Goal: Check status: Check status

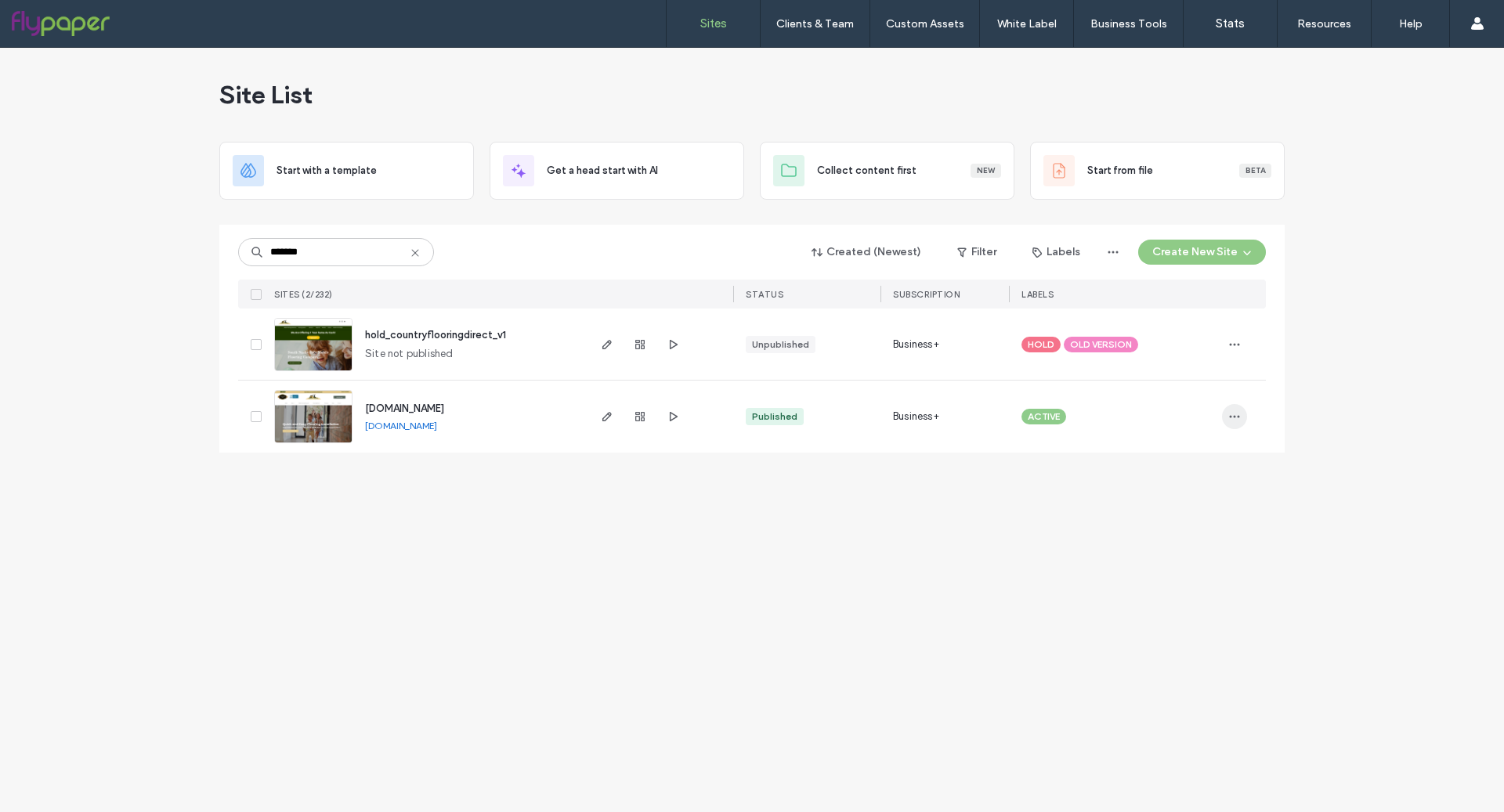
type input "*******"
click at [1228, 418] on span "button" at bounding box center [1235, 416] width 25 height 25
click at [1197, 583] on span "Site Dashboard" at bounding box center [1173, 585] width 73 height 16
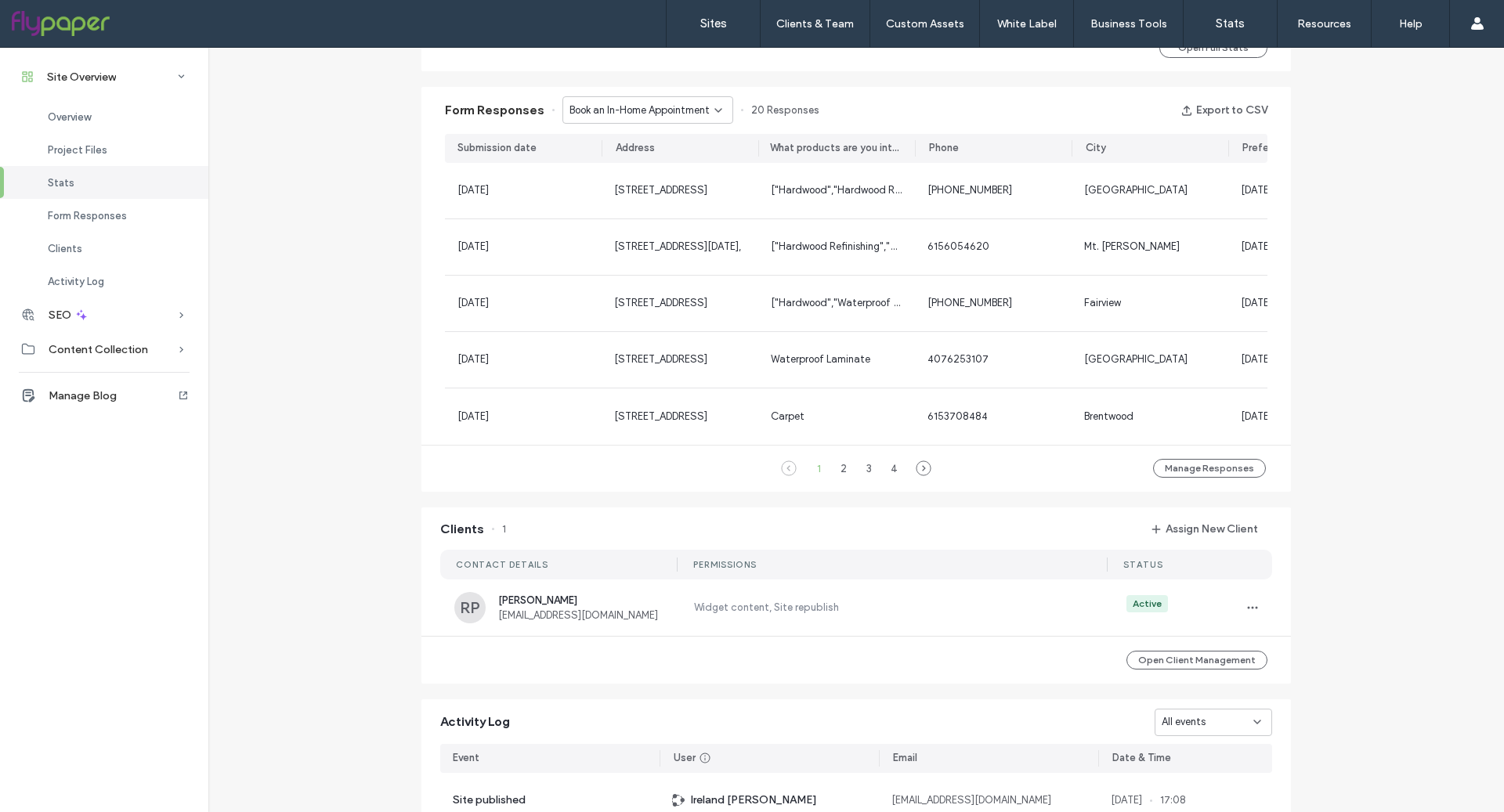
scroll to position [995, 0]
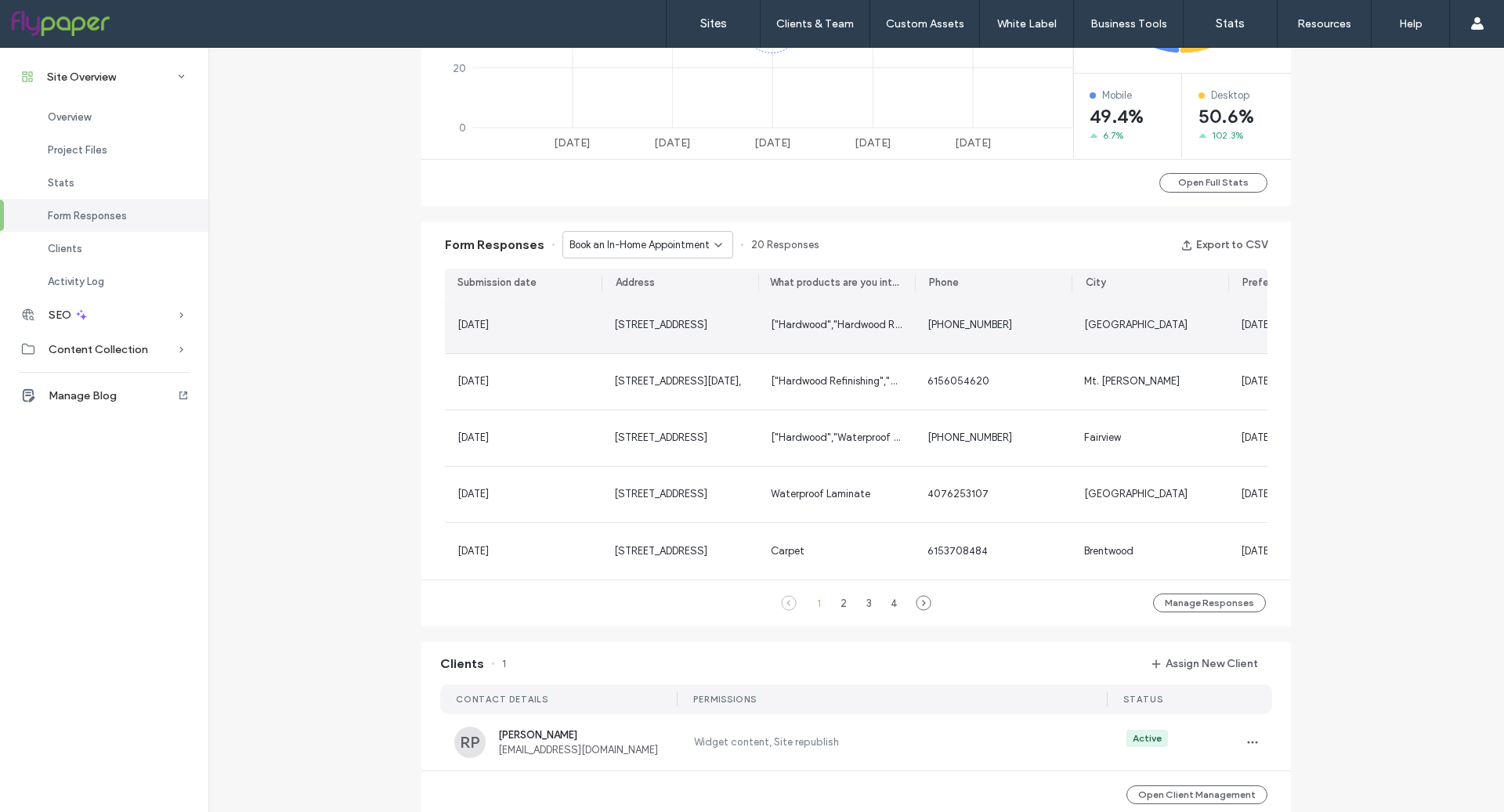
scroll to position [841, 0]
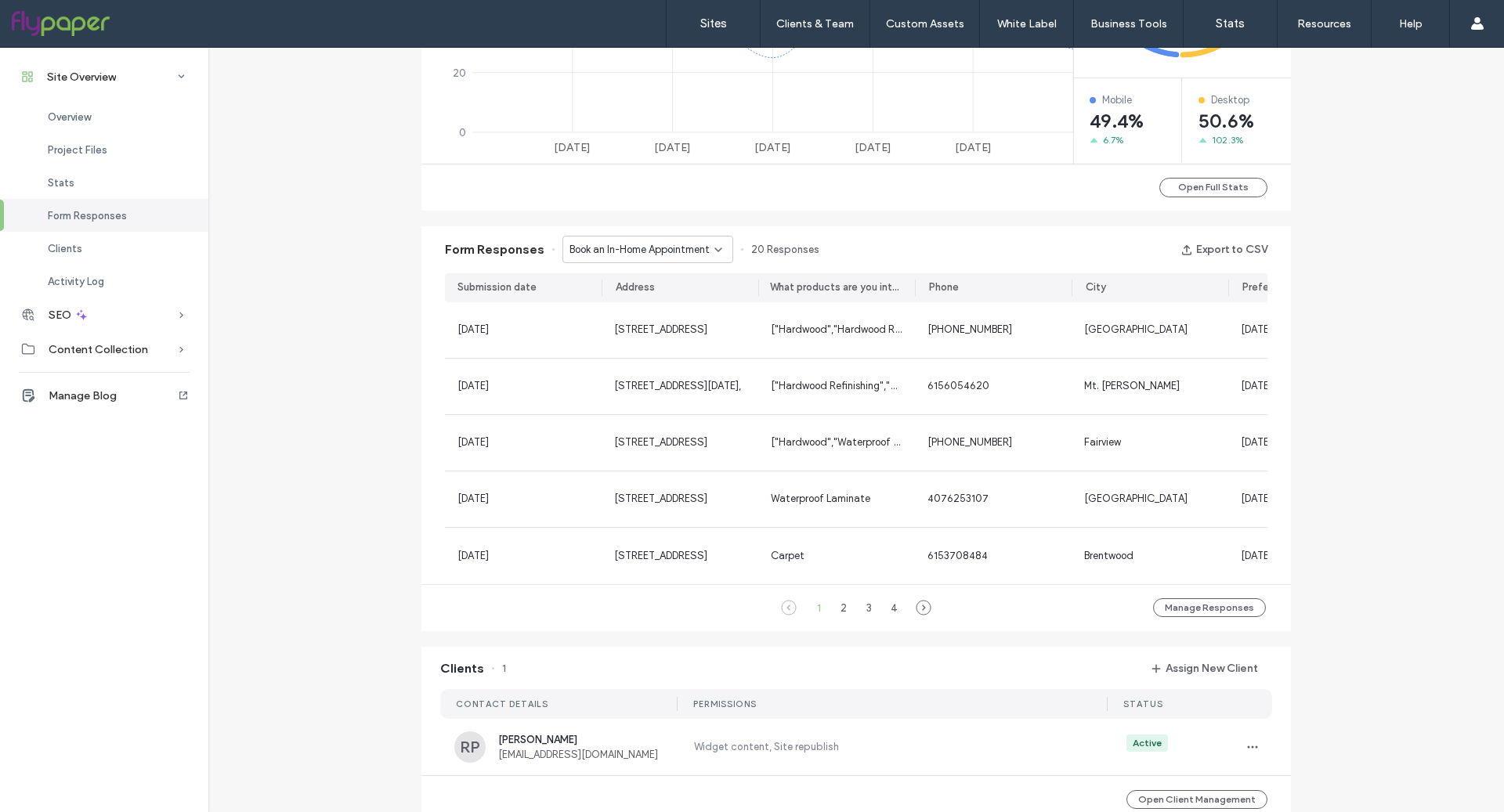
click at [665, 256] on span "Book an In-Home Appointment" at bounding box center [640, 249] width 140 height 16
click at [671, 286] on div "Book an In-Home Appointment" at bounding box center [640, 276] width 170 height 28
click at [684, 257] on div "Book an In-Home Appointment" at bounding box center [648, 249] width 171 height 28
click at [681, 299] on span "Book an In-Home Appointment - Header/Footer" at bounding box center [636, 304] width 151 height 16
click at [686, 256] on span "Book an In-Home Appointment - Header/Footer" at bounding box center [641, 249] width 145 height 16
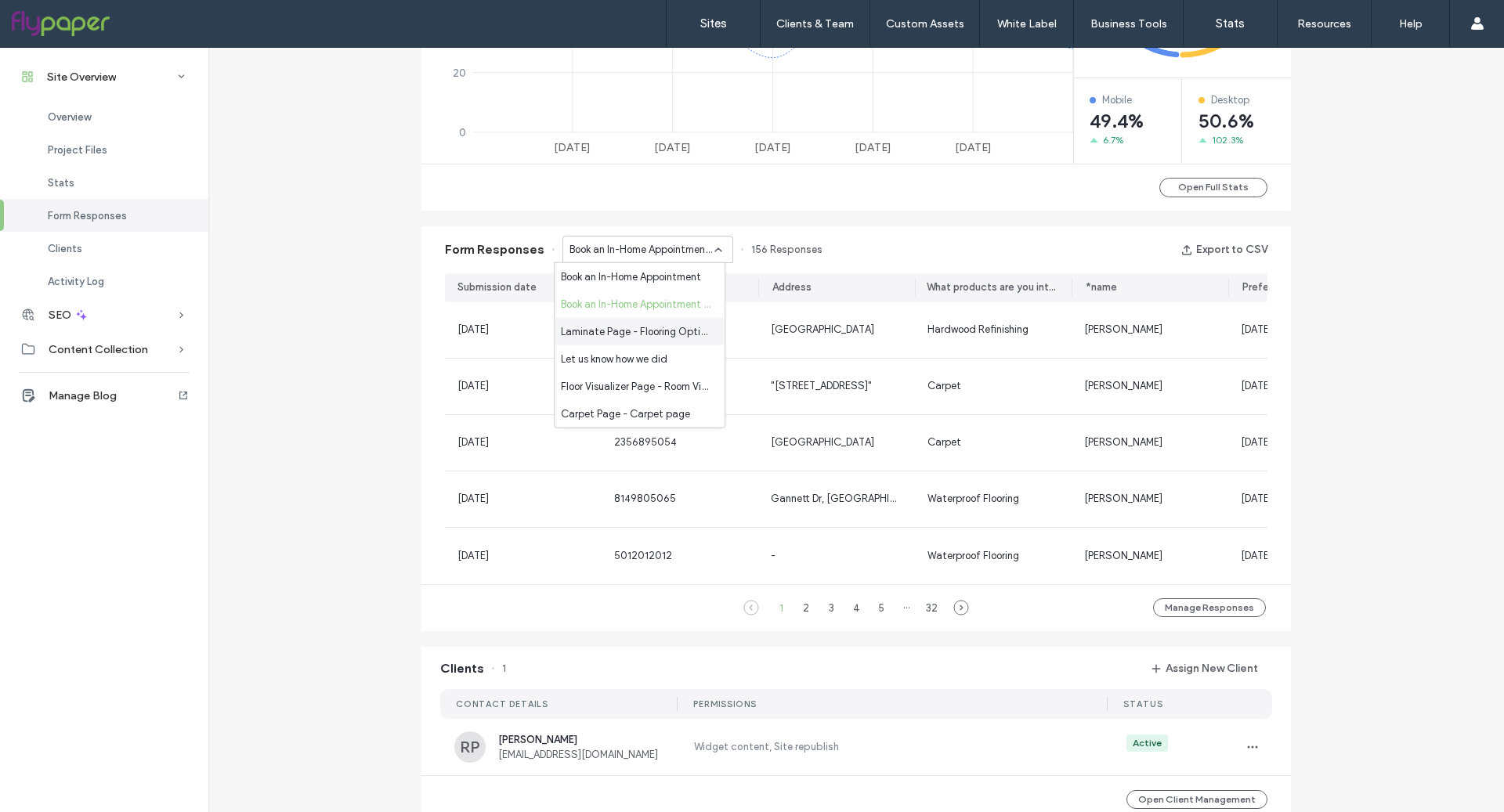
click at [674, 339] on span "Laminate Page - Flooring Options page" at bounding box center [636, 331] width 151 height 16
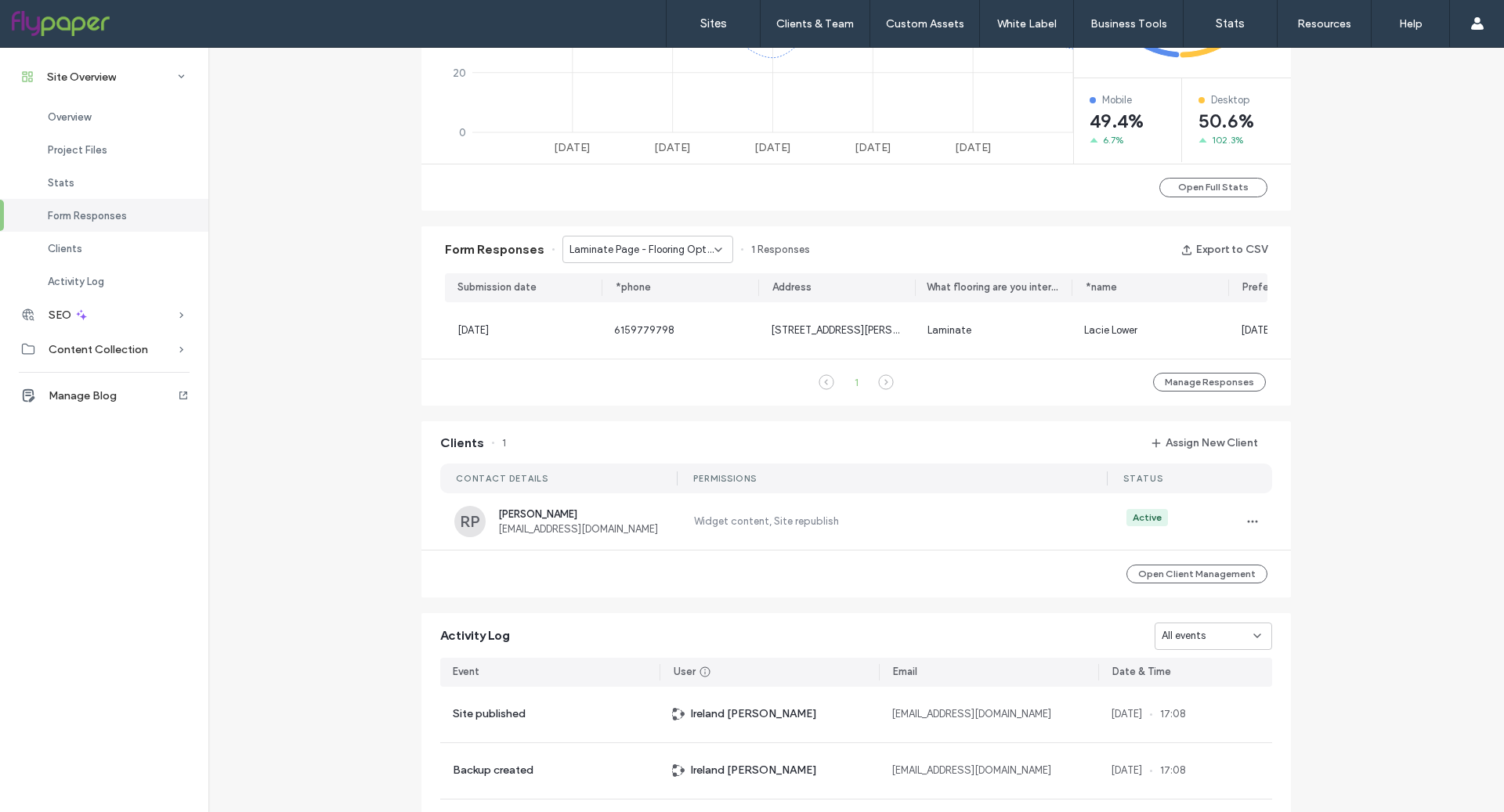
click at [672, 240] on div "Laminate Page - Flooring Options page" at bounding box center [648, 249] width 171 height 28
click at [678, 369] on div "Let us know how we did" at bounding box center [640, 359] width 170 height 28
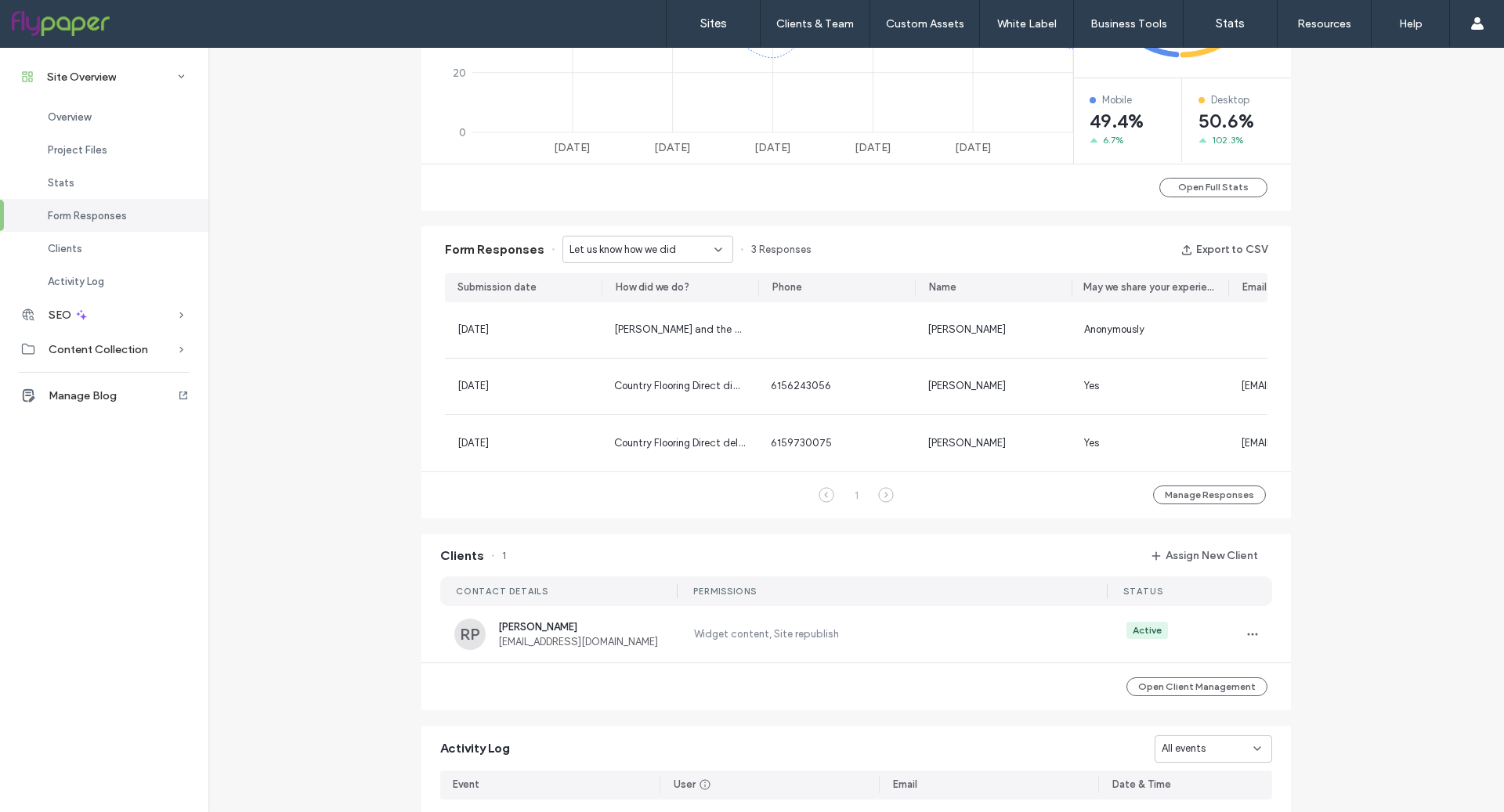
click at [641, 248] on span "Let us know how we did" at bounding box center [622, 249] width 106 height 16
click at [655, 380] on span "Floor Visualizer Page - Room Visualizer page" at bounding box center [636, 386] width 151 height 16
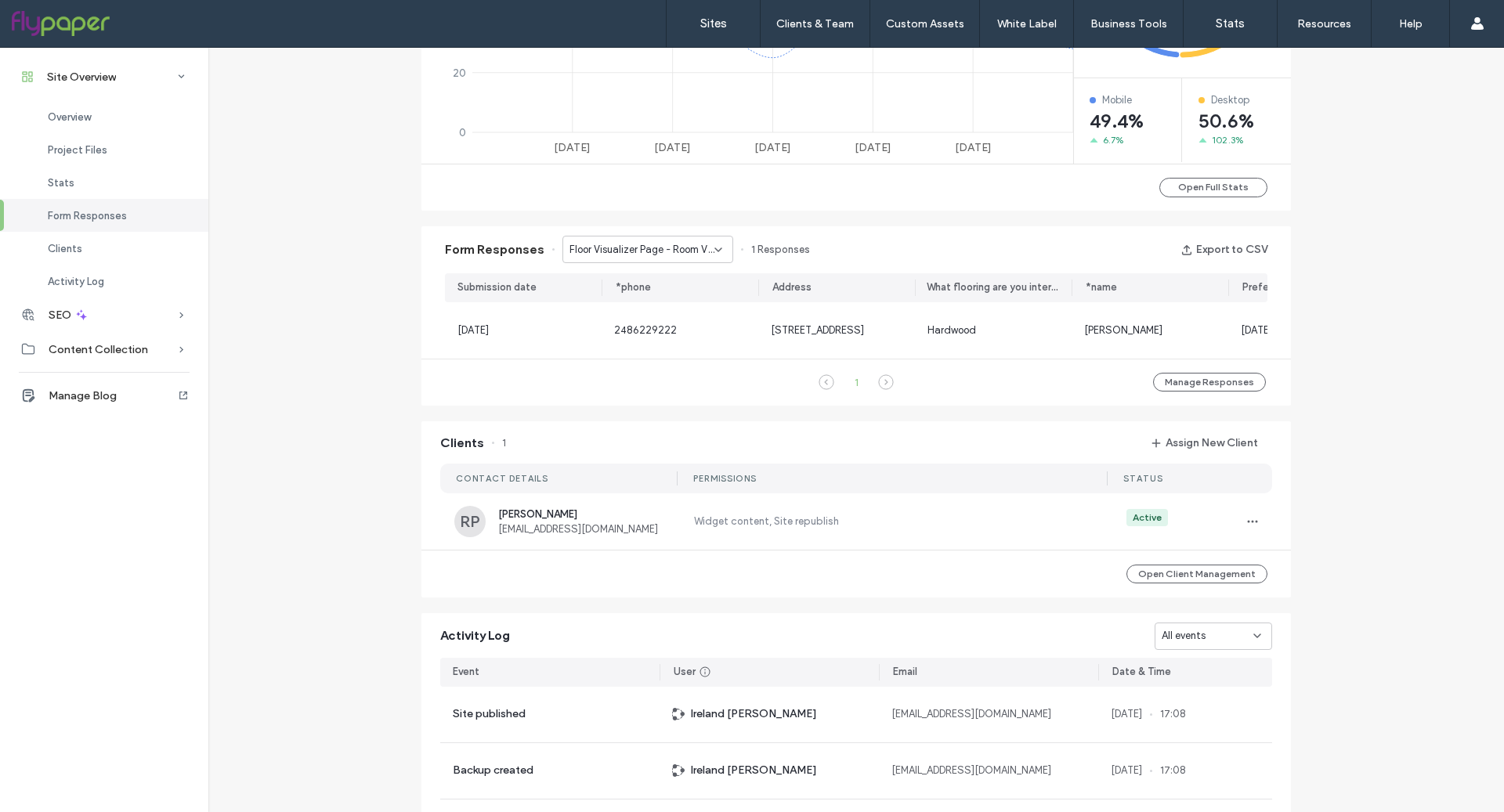
click at [651, 247] on span "Floor Visualizer Page - Room Visualizer page" at bounding box center [641, 249] width 145 height 16
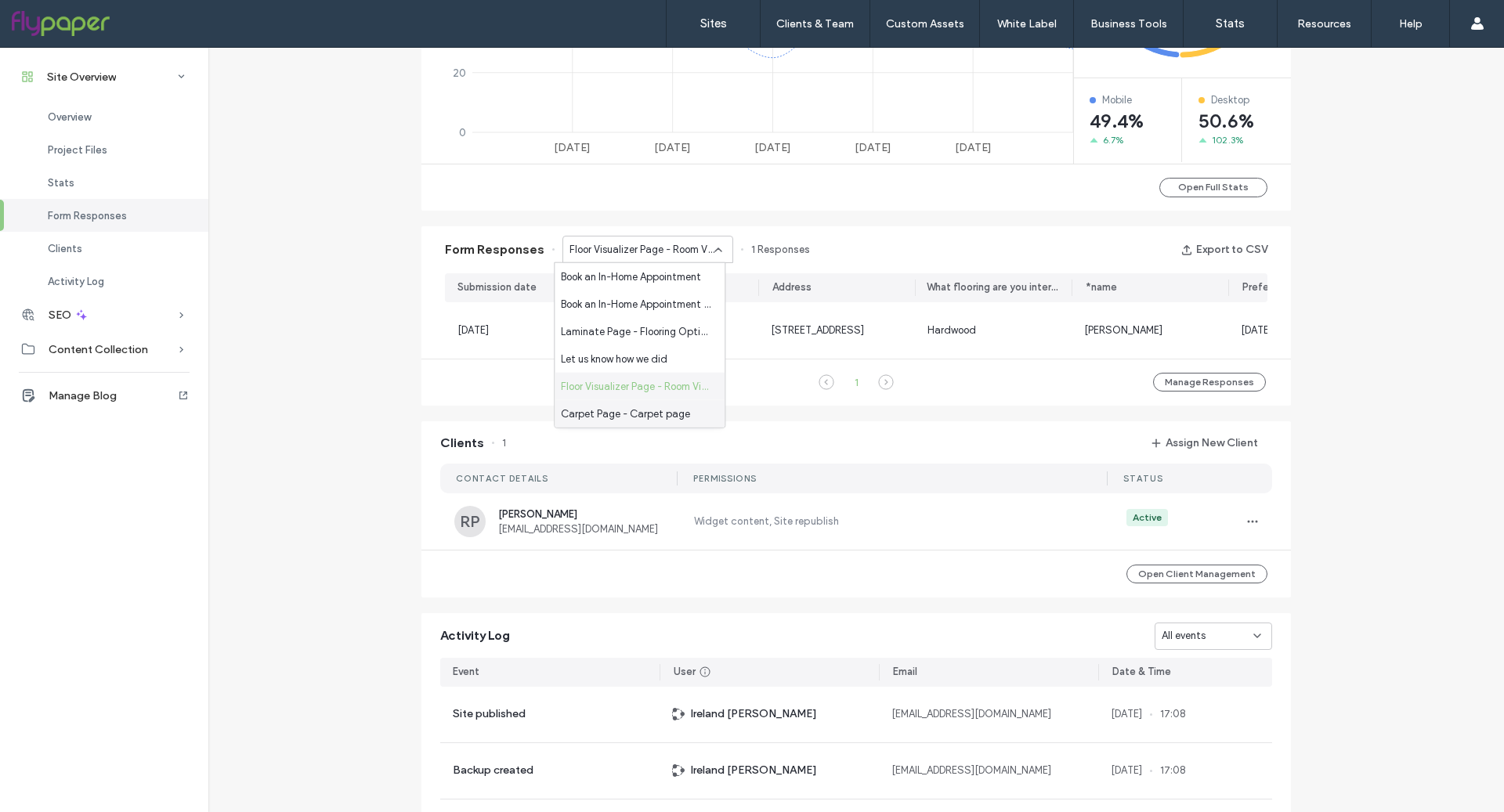
click at [654, 417] on span "Carpet Page - Carpet page" at bounding box center [625, 414] width 129 height 16
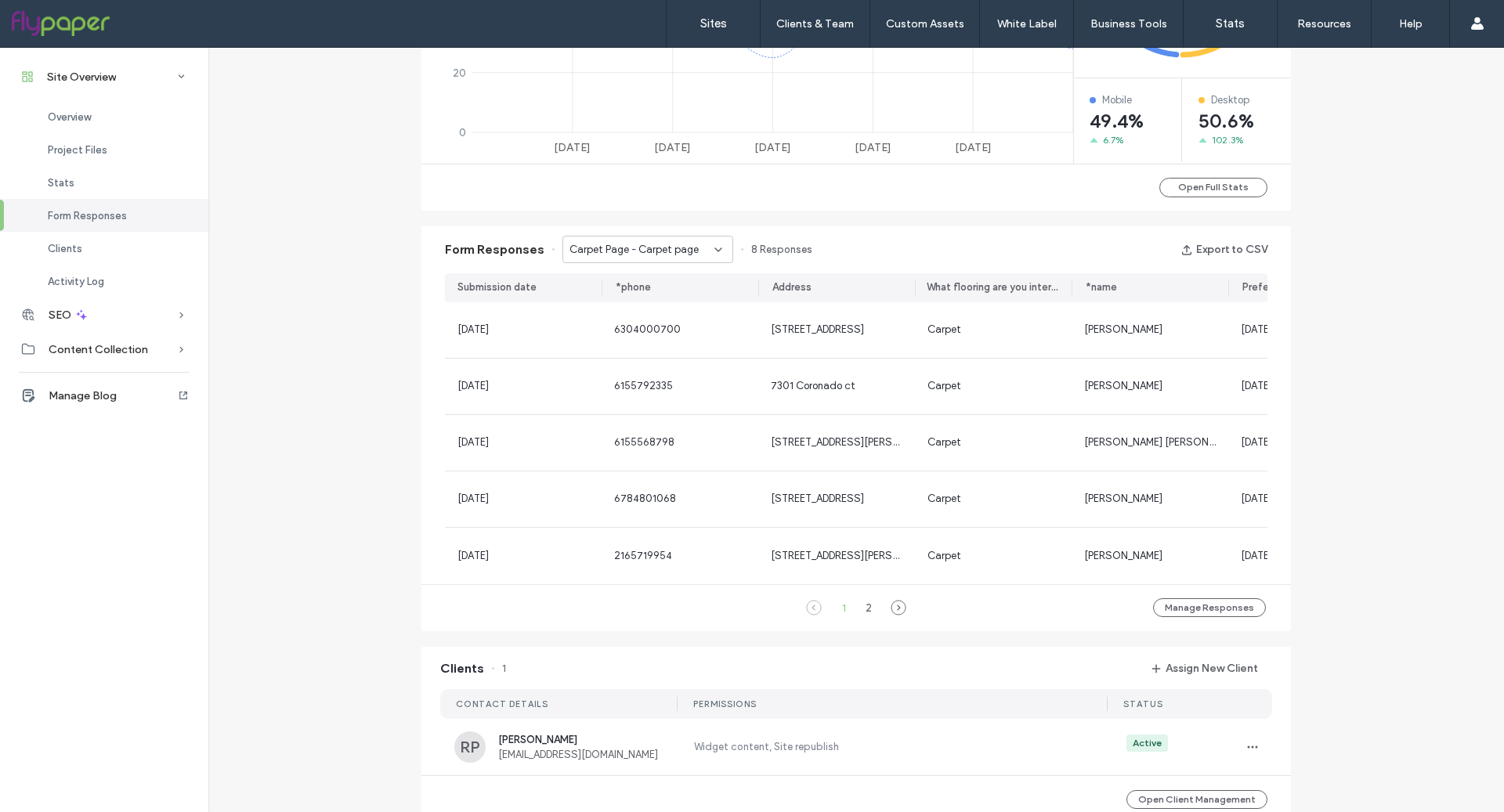
click at [665, 242] on span "Carpet Page - Carpet page" at bounding box center [634, 249] width 129 height 16
click at [929, 330] on span "Carpet" at bounding box center [945, 329] width 34 height 11
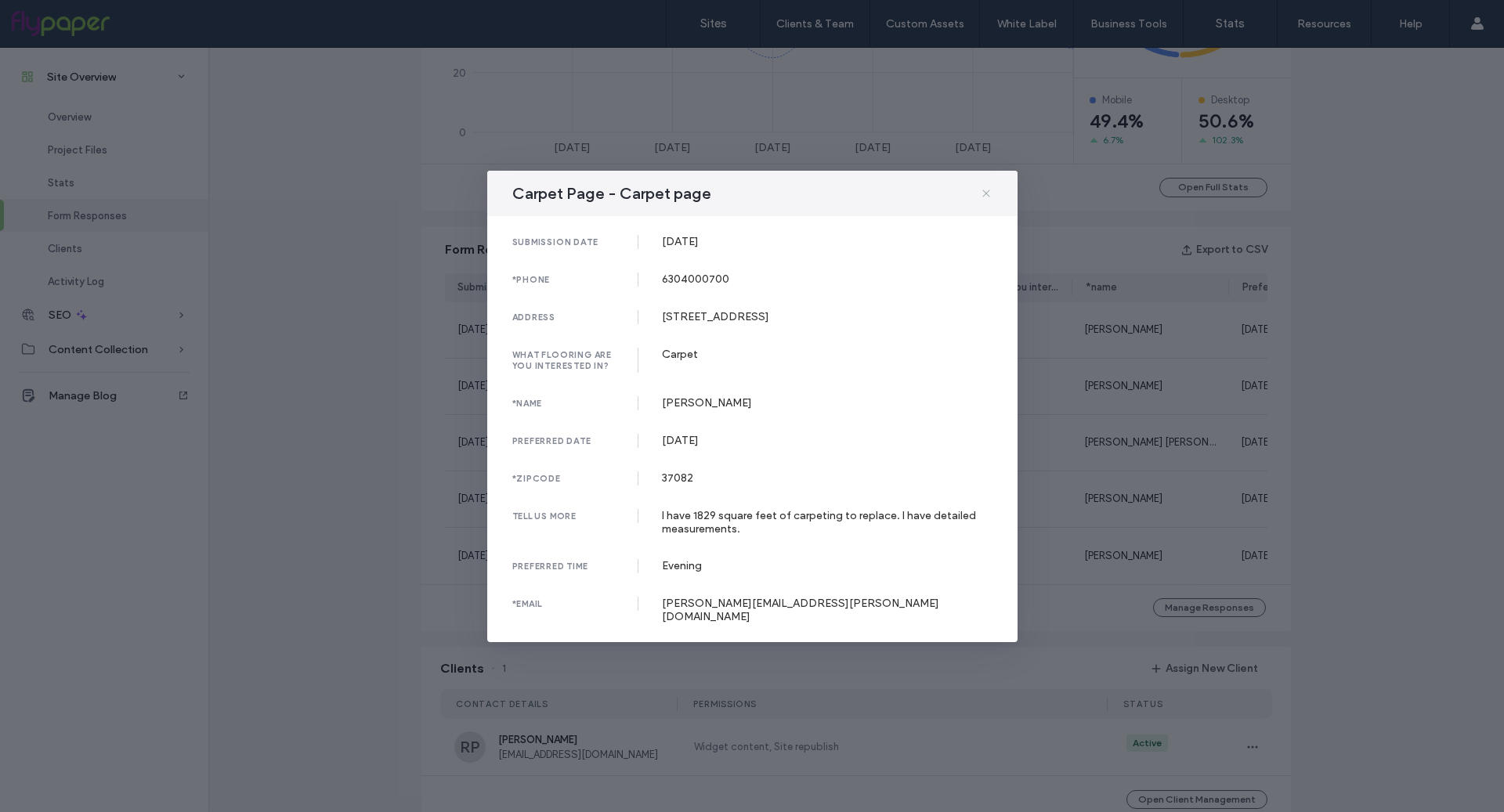
click at [982, 200] on icon at bounding box center [986, 193] width 12 height 12
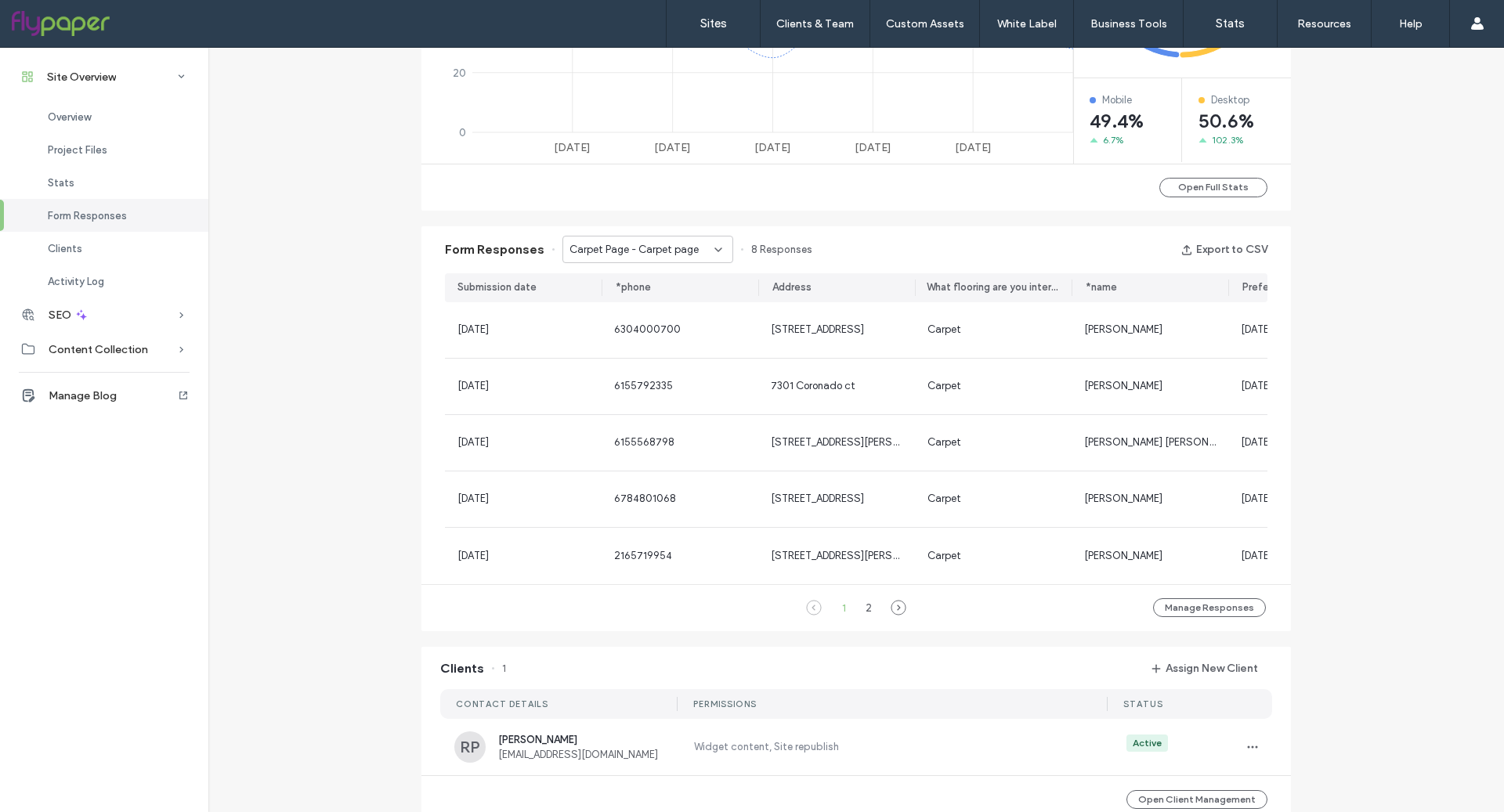
click at [637, 242] on span "Carpet Page - Carpet page" at bounding box center [634, 249] width 129 height 16
click at [617, 328] on span "Mobile Showroom Page - Mobile Flooring Showroom page" at bounding box center [636, 329] width 151 height 16
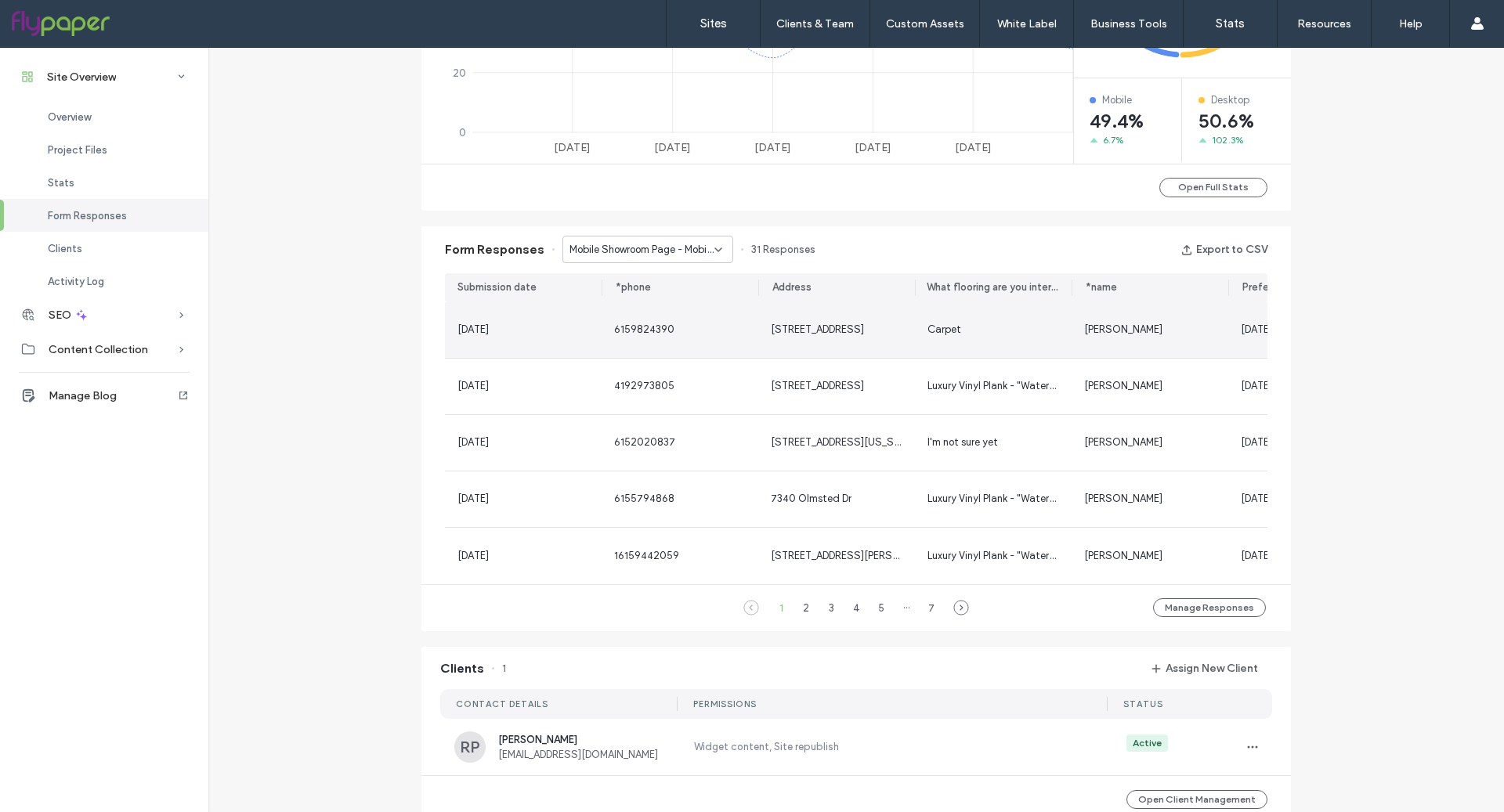
click at [489, 330] on span "[DATE]" at bounding box center [473, 329] width 31 height 11
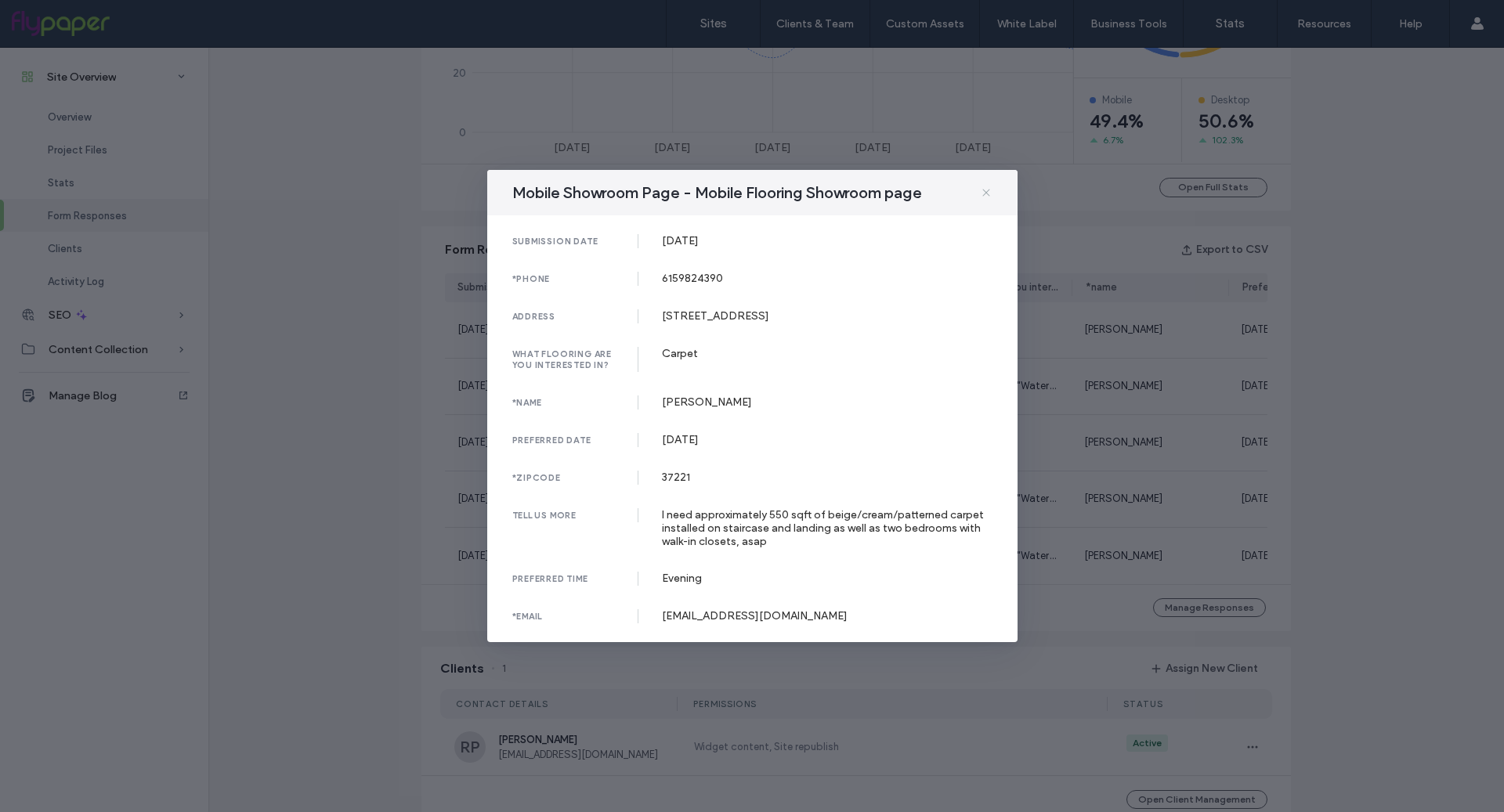
click at [987, 192] on icon at bounding box center [986, 193] width 12 height 12
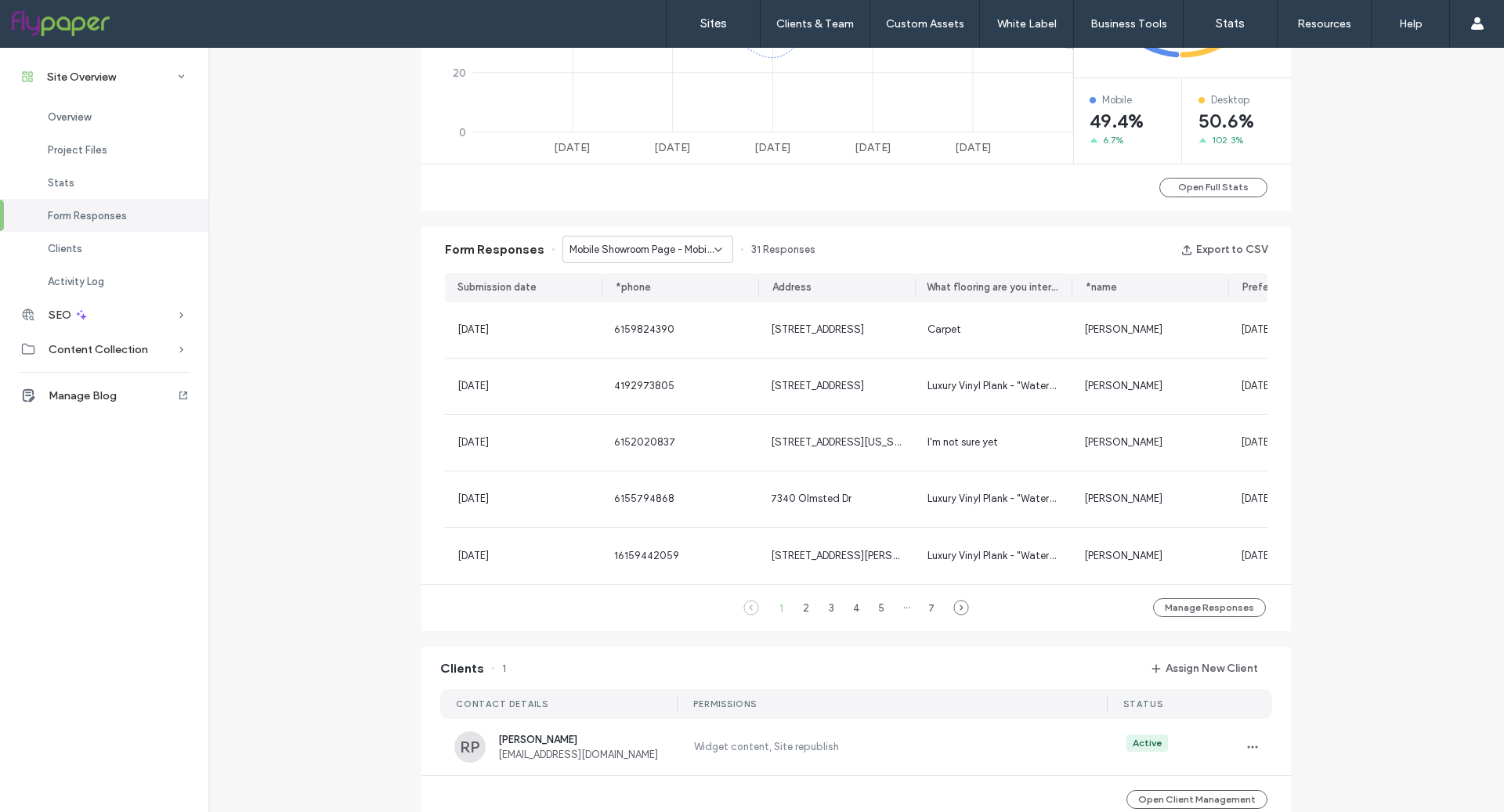
click at [679, 261] on div "Mobile Showroom Page - Mobile Flooring Showroom page" at bounding box center [648, 249] width 171 height 28
click at [668, 332] on span "Book an In-Home Appointment - Carpet page" at bounding box center [636, 330] width 151 height 16
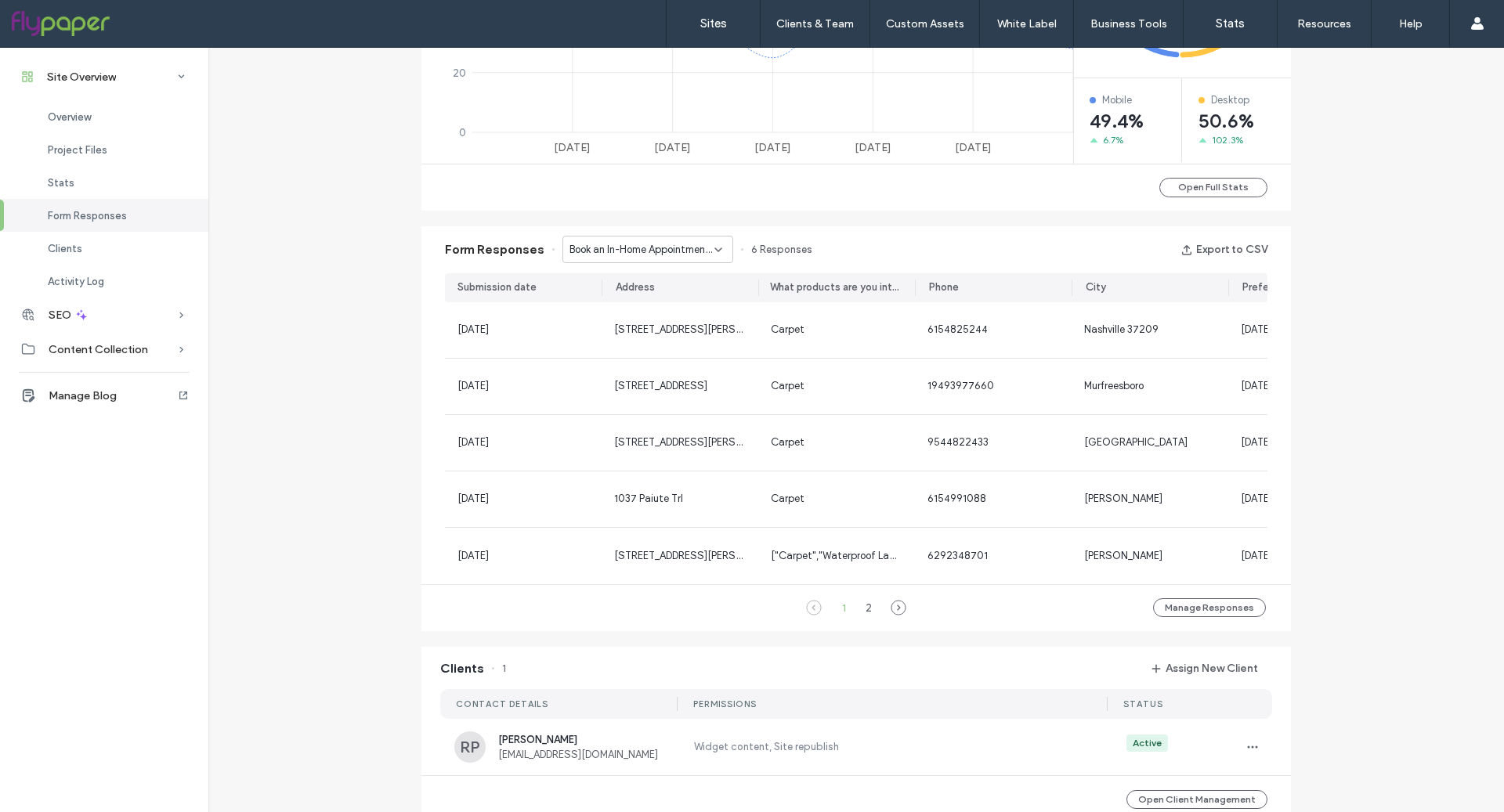
click at [669, 254] on span "Book an In-Home Appointment - Carpet page" at bounding box center [641, 249] width 145 height 16
click at [665, 344] on span "Laminate Page - Waterproof Laminate page" at bounding box center [636, 348] width 151 height 16
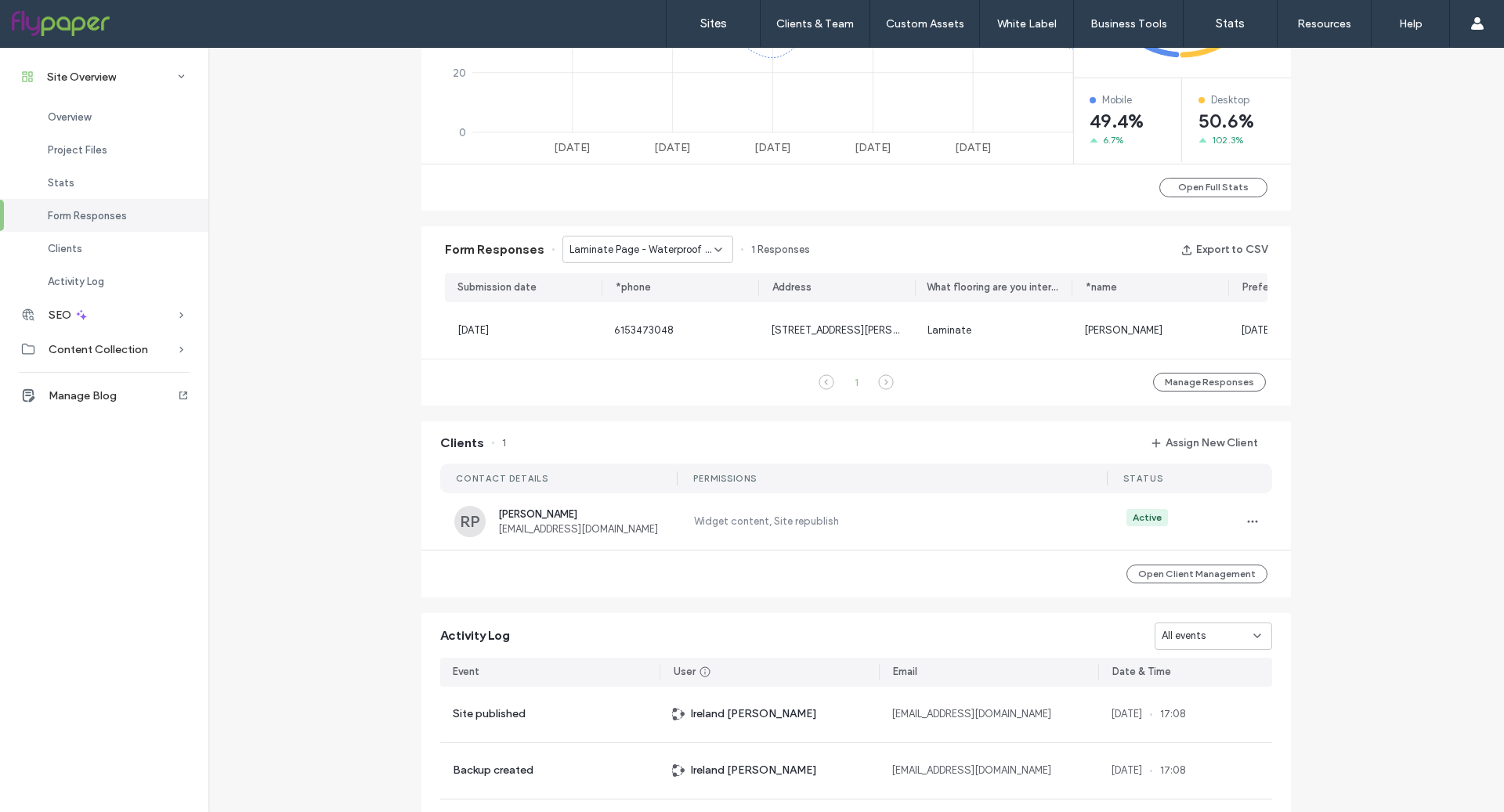
click at [668, 243] on span "Laminate Page - Waterproof Laminate page" at bounding box center [641, 249] width 145 height 16
click at [659, 348] on div "Contact Us" at bounding box center [640, 356] width 170 height 28
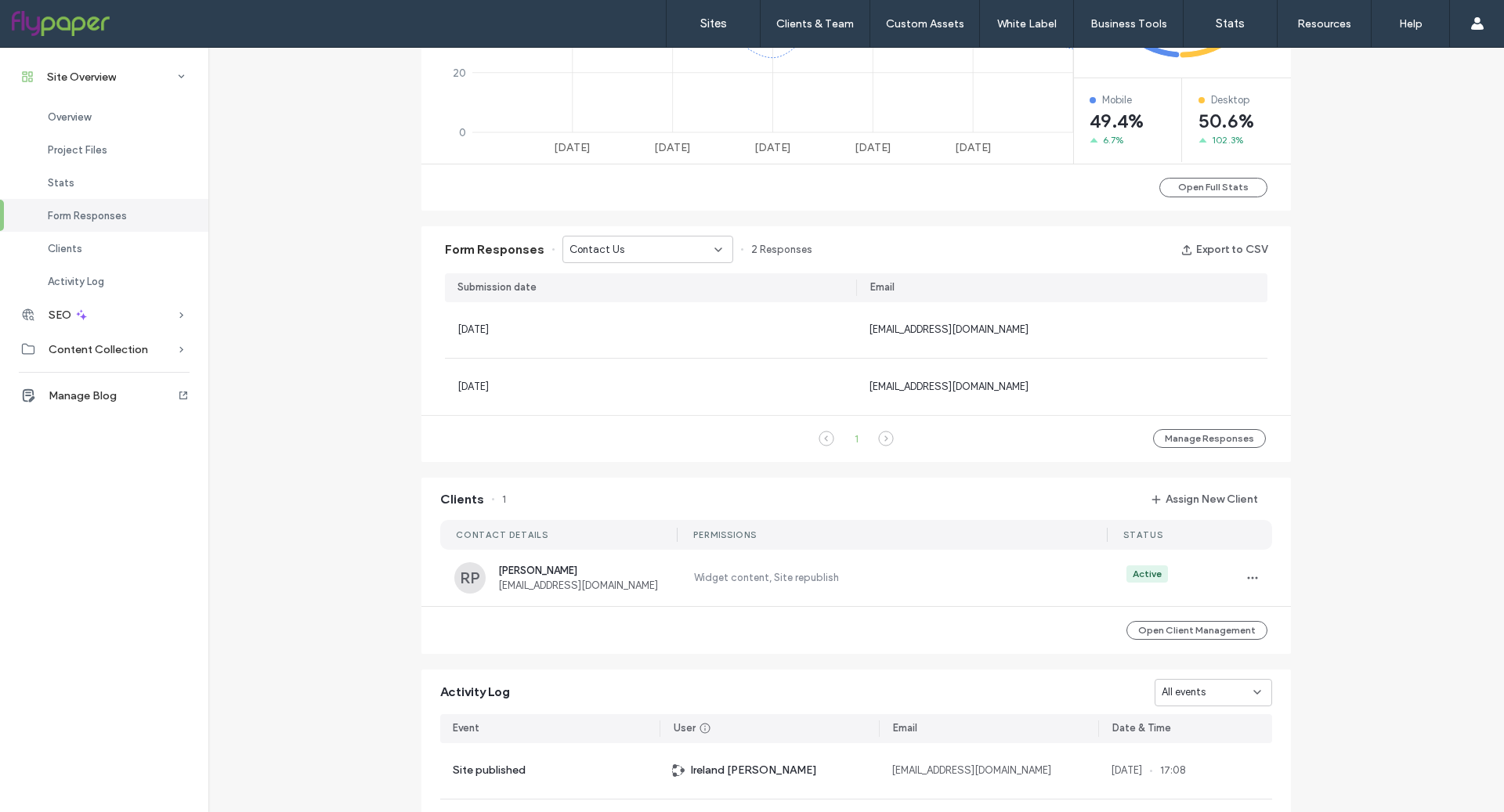
click at [670, 248] on div "Contact Us" at bounding box center [641, 249] width 145 height 16
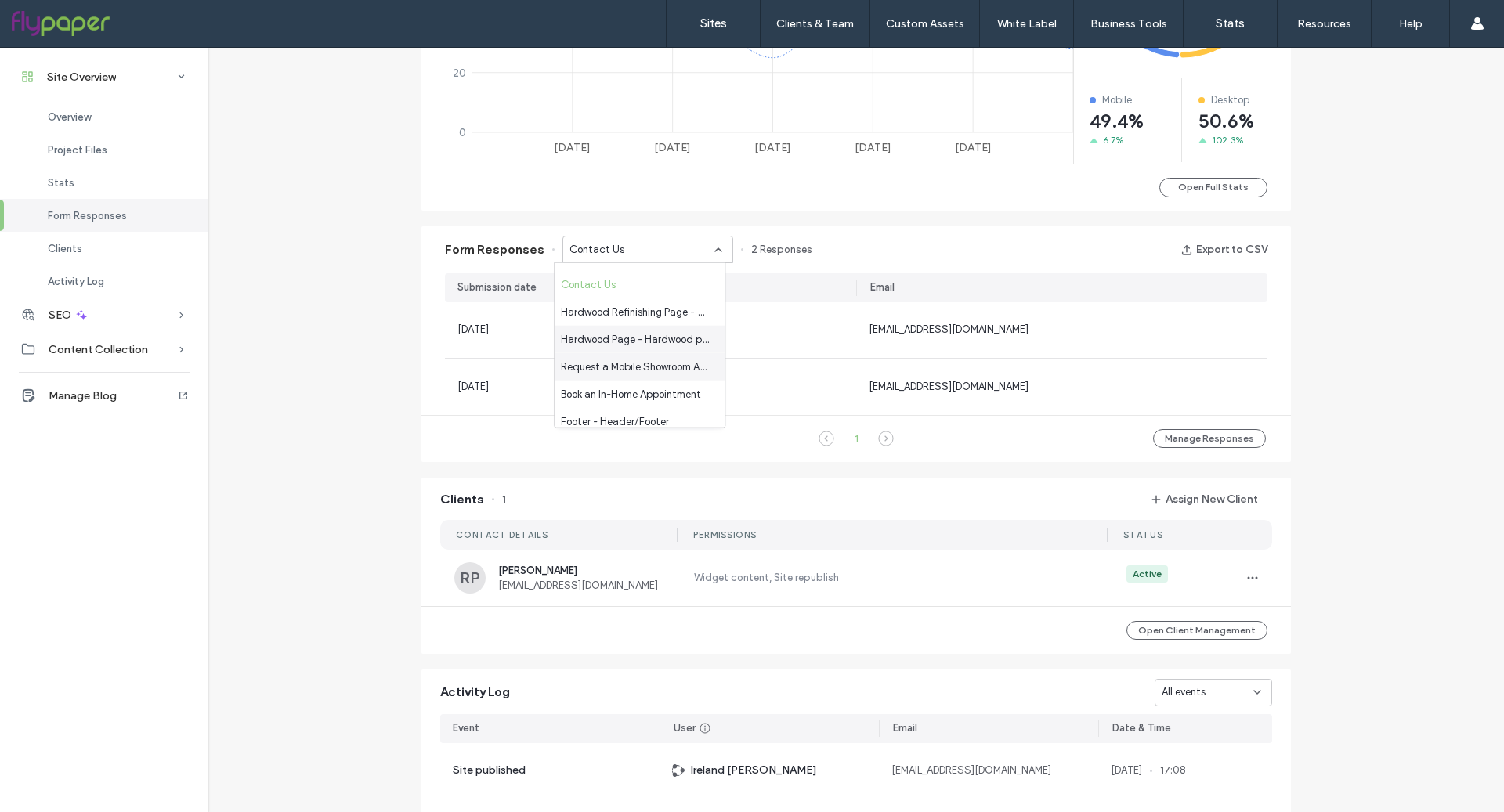
scroll to position [238, 0]
click at [624, 321] on div "Hardwood Refinishing Page - Wood Floor Refinishing page" at bounding box center [640, 312] width 170 height 28
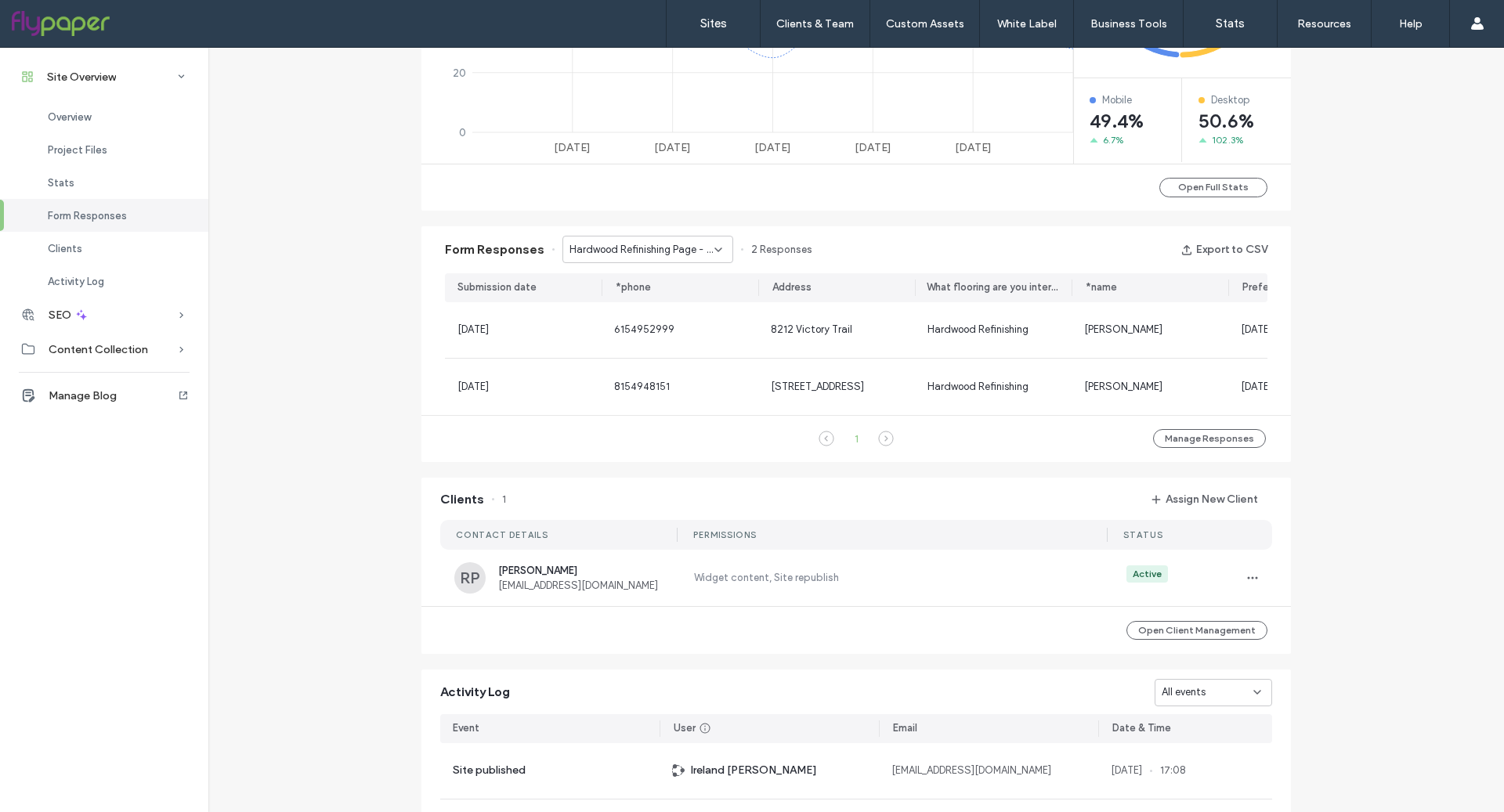
click at [672, 245] on span "Hardwood Refinishing Page - Wood Floor Refinishing page" at bounding box center [641, 249] width 145 height 16
click at [644, 361] on span "Hardwood Page - Hardwood page" at bounding box center [636, 361] width 151 height 16
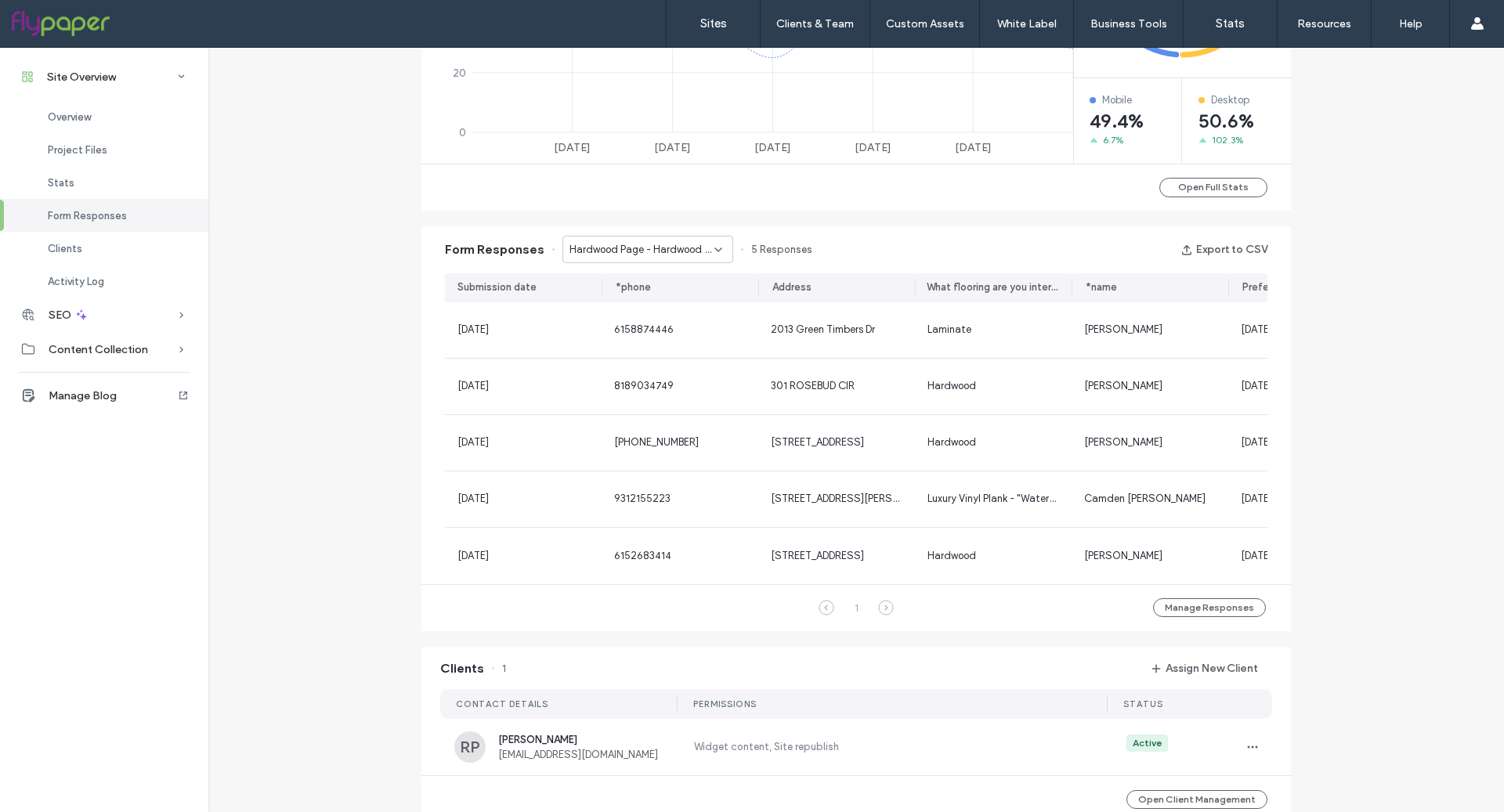
click at [676, 242] on span "Hardwood Page - Hardwood page" at bounding box center [641, 249] width 145 height 16
click at [661, 325] on span "Request a Mobile Showroom Appointment" at bounding box center [636, 322] width 151 height 16
click at [638, 273] on div "Address" at bounding box center [681, 287] width 154 height 29
click at [653, 251] on span "Request a Mobile Showroom Appointment" at bounding box center [641, 249] width 145 height 16
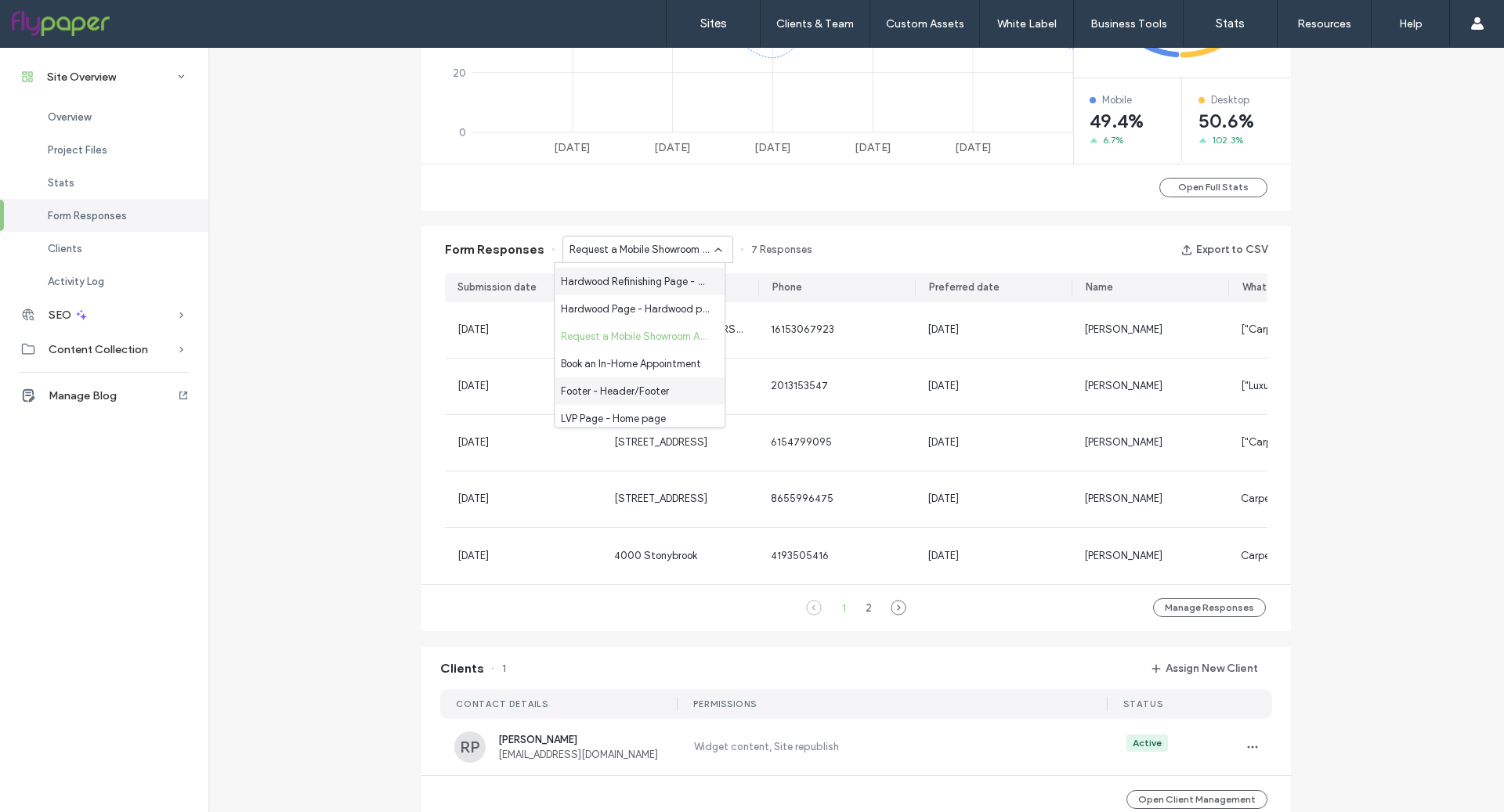
scroll to position [286, 0]
click at [652, 353] on span "Book an In-Home Appointment" at bounding box center [631, 347] width 140 height 16
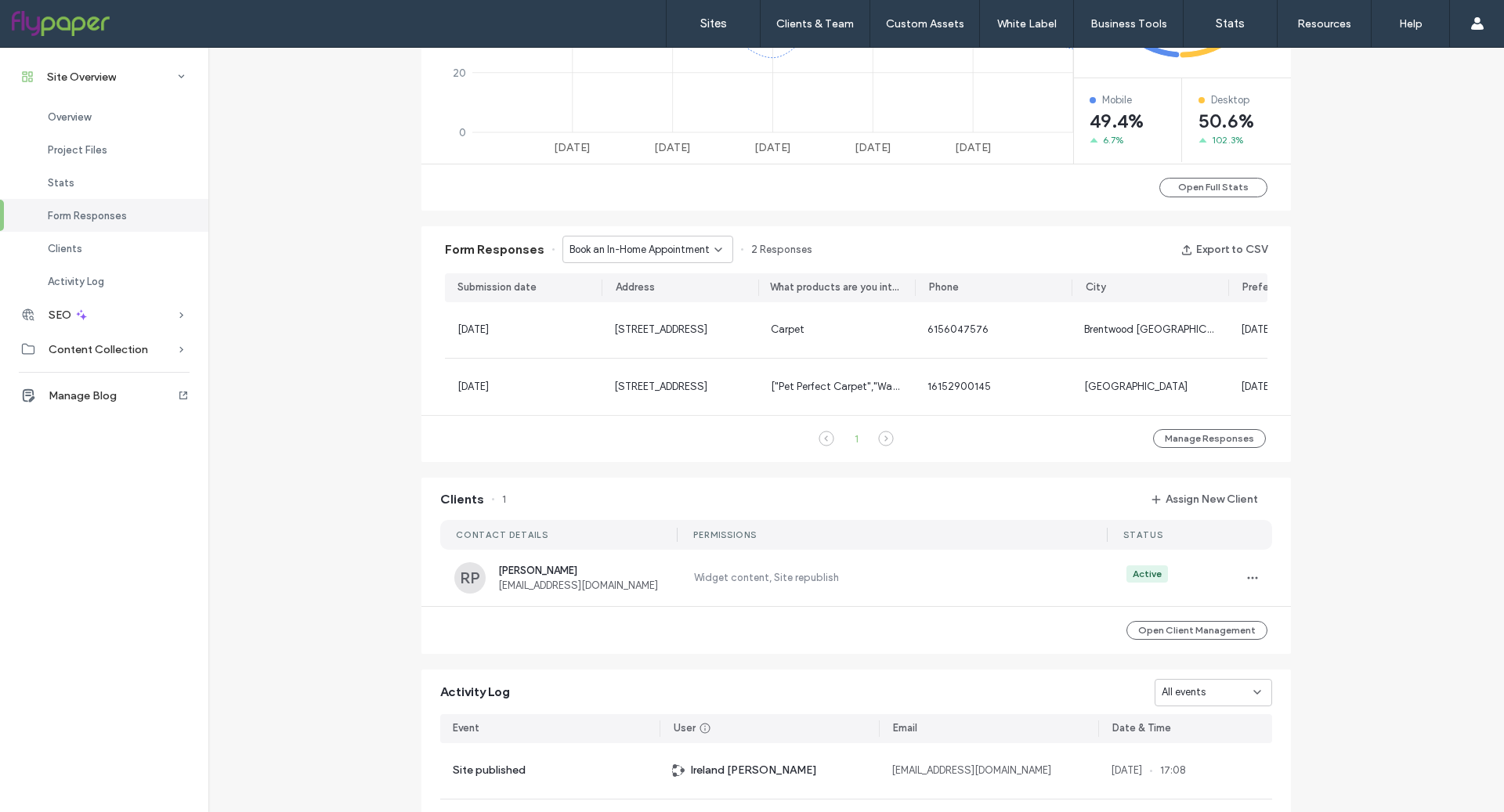
click at [670, 249] on span "Book an In-Home Appointment" at bounding box center [640, 249] width 140 height 16
click at [646, 357] on span "Footer - Header/Footer" at bounding box center [615, 359] width 108 height 16
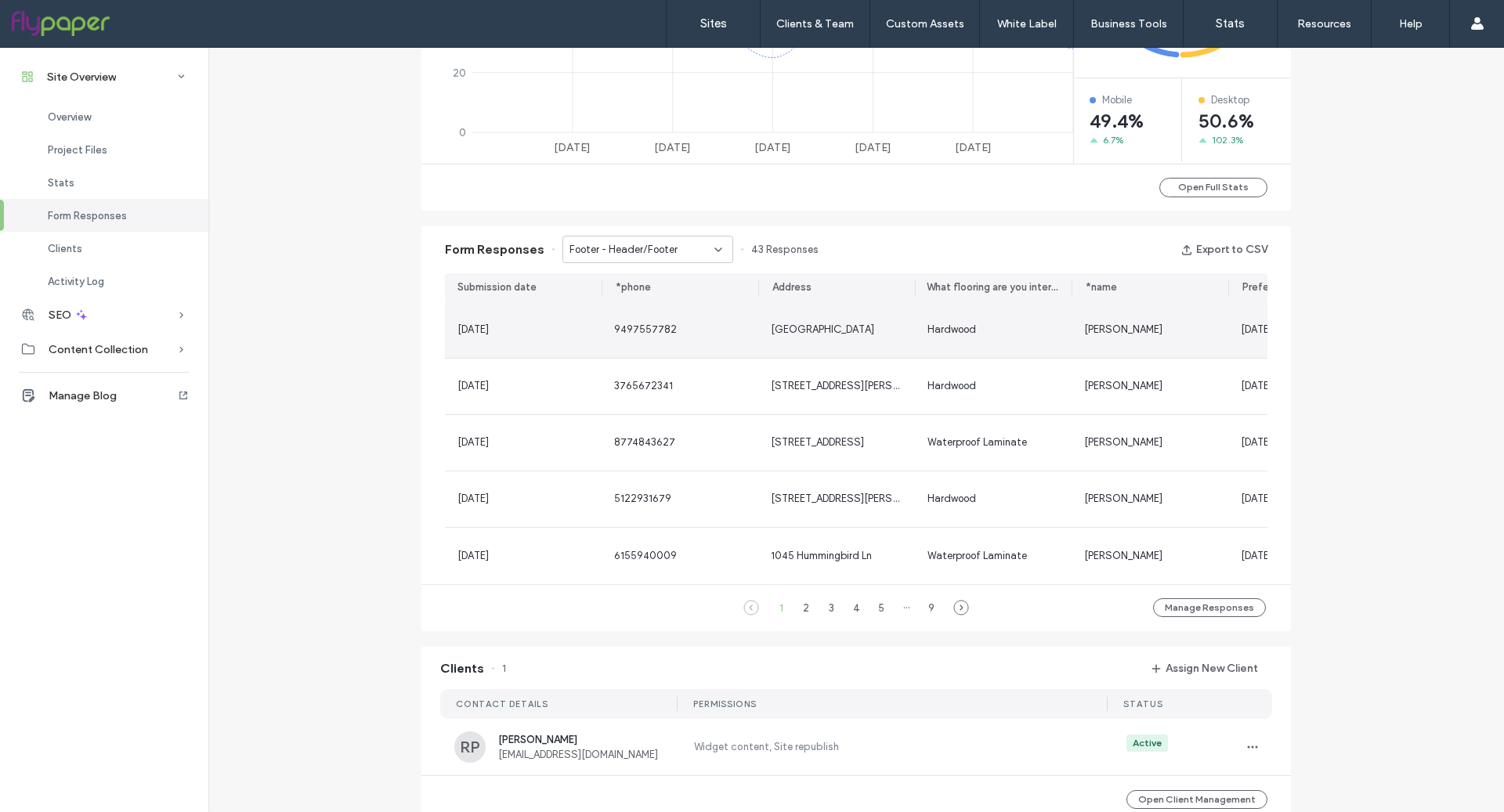
click at [489, 328] on span "[DATE]" at bounding box center [473, 329] width 31 height 11
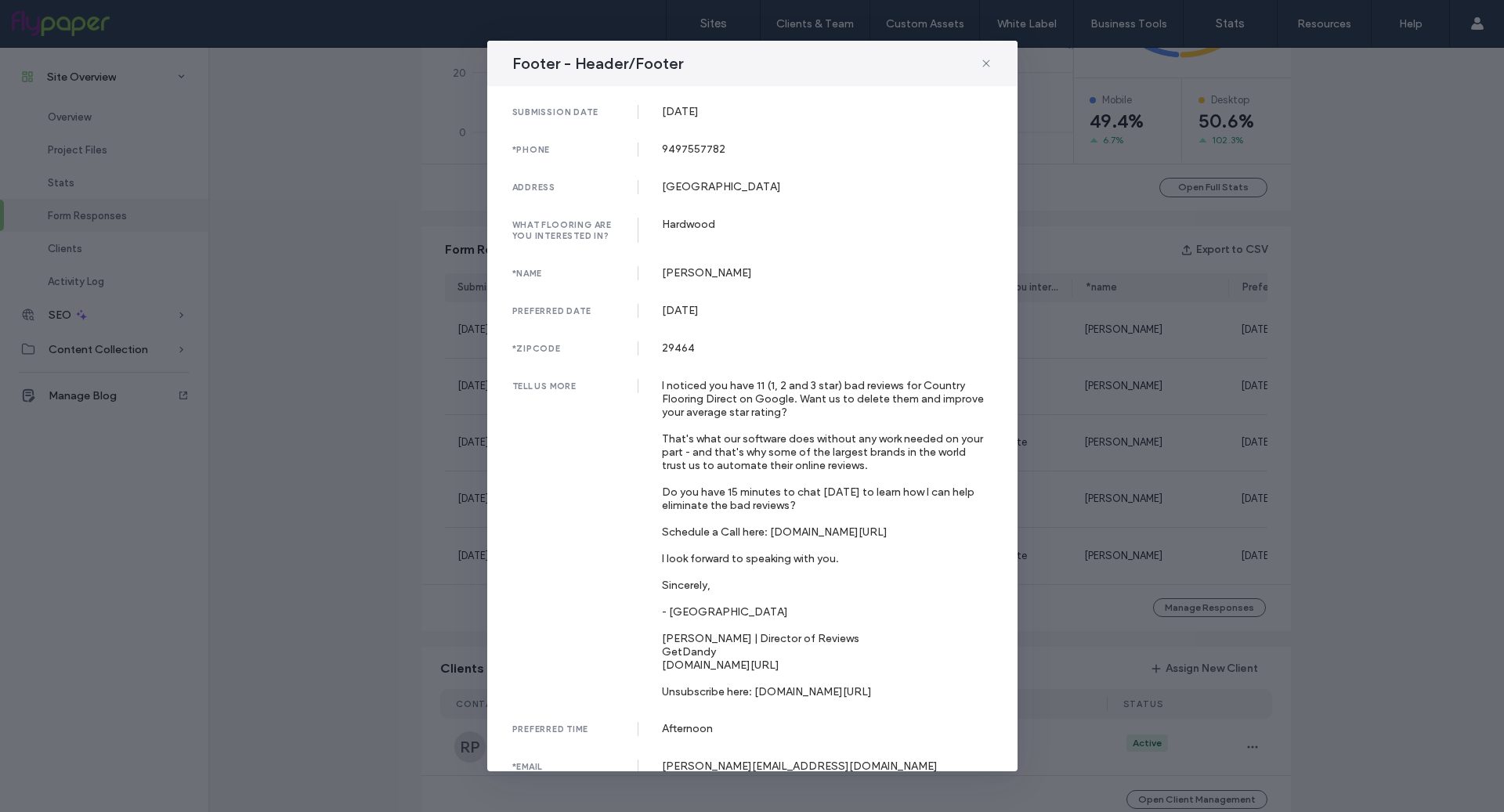
click at [436, 380] on div "Footer - Header/Footer submission date [DATE] *phone [PHONE_NUMBER] address [GE…" at bounding box center [752, 406] width 1504 height 812
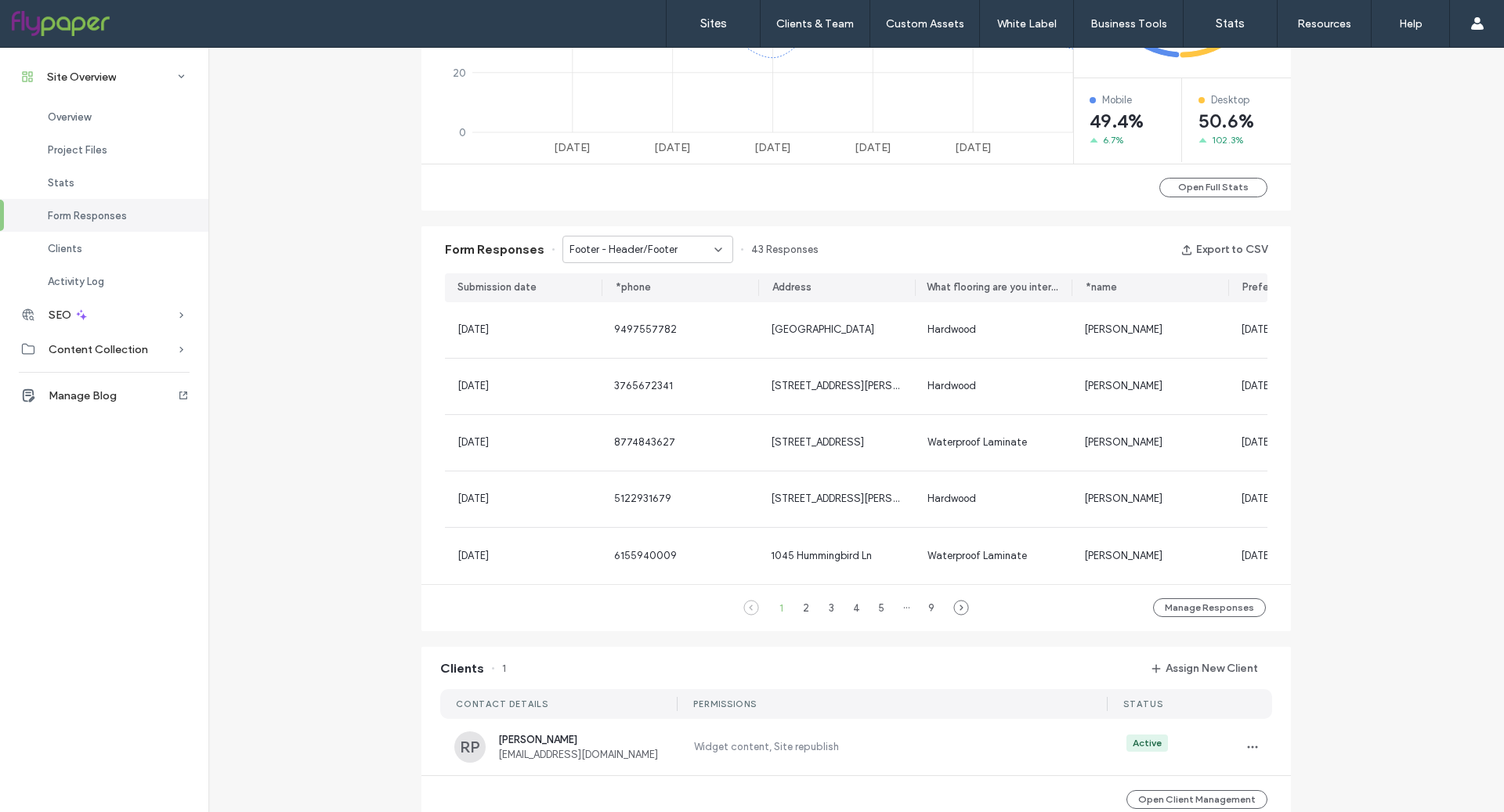
click at [619, 236] on div "Footer - Header/Footer" at bounding box center [648, 249] width 171 height 28
click at [626, 395] on div "LVP Page - Home page" at bounding box center [640, 386] width 170 height 28
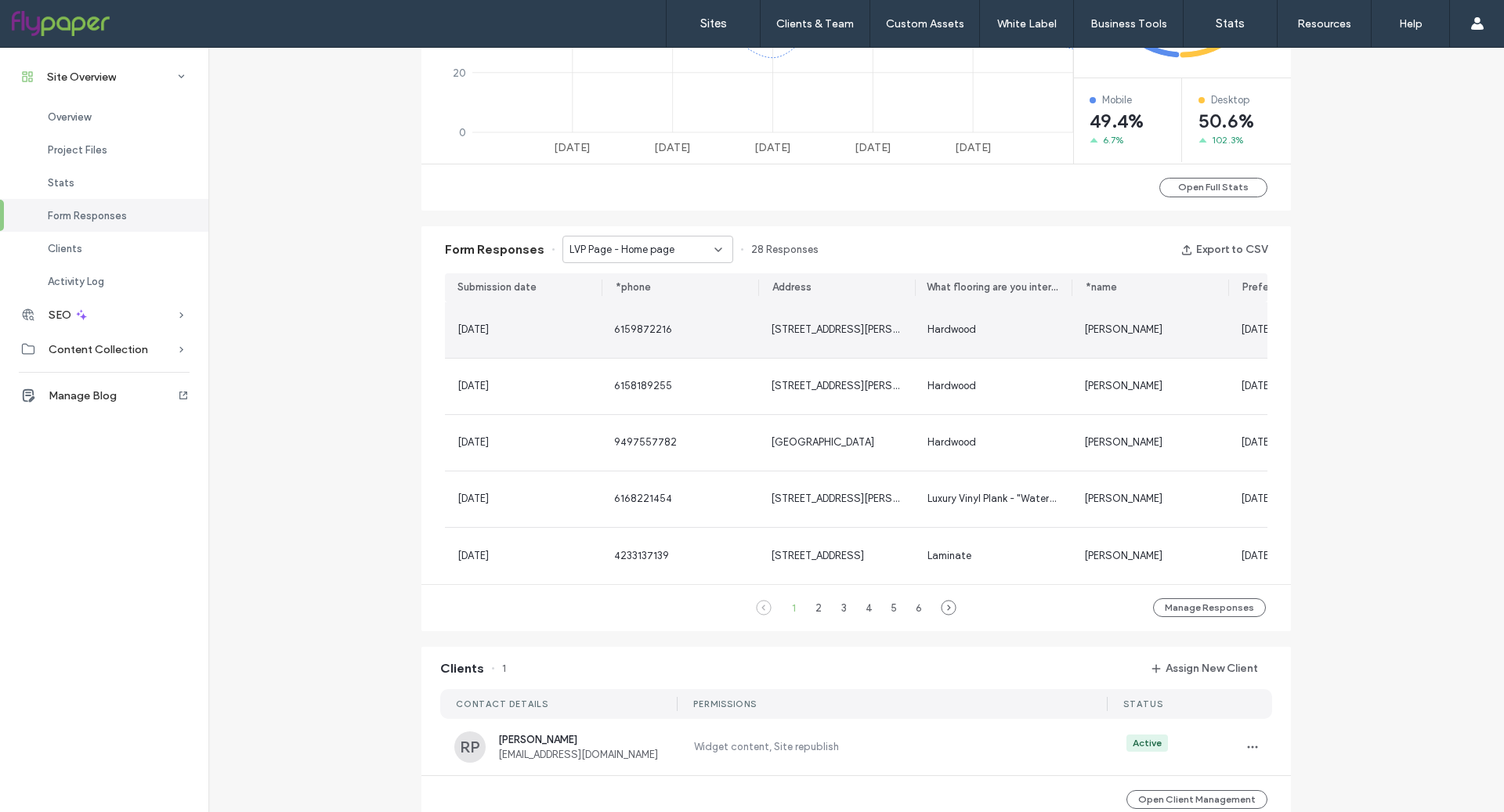
click at [516, 336] on div "[DATE]" at bounding box center [523, 330] width 157 height 56
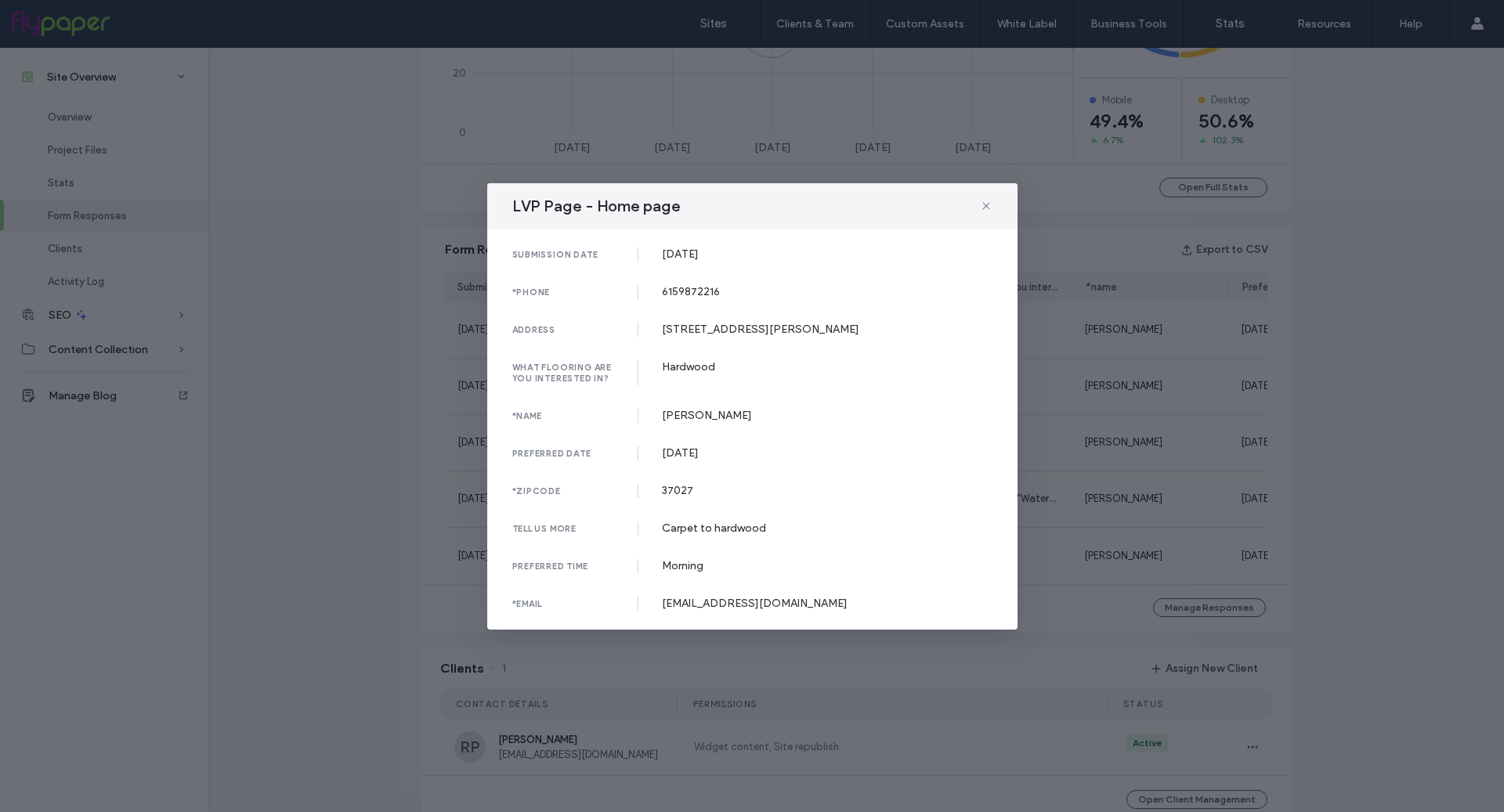
click at [409, 443] on div "LVP Page - Home page submission date [DATE] *phone 6159872216 address [STREET_A…" at bounding box center [752, 406] width 1504 height 812
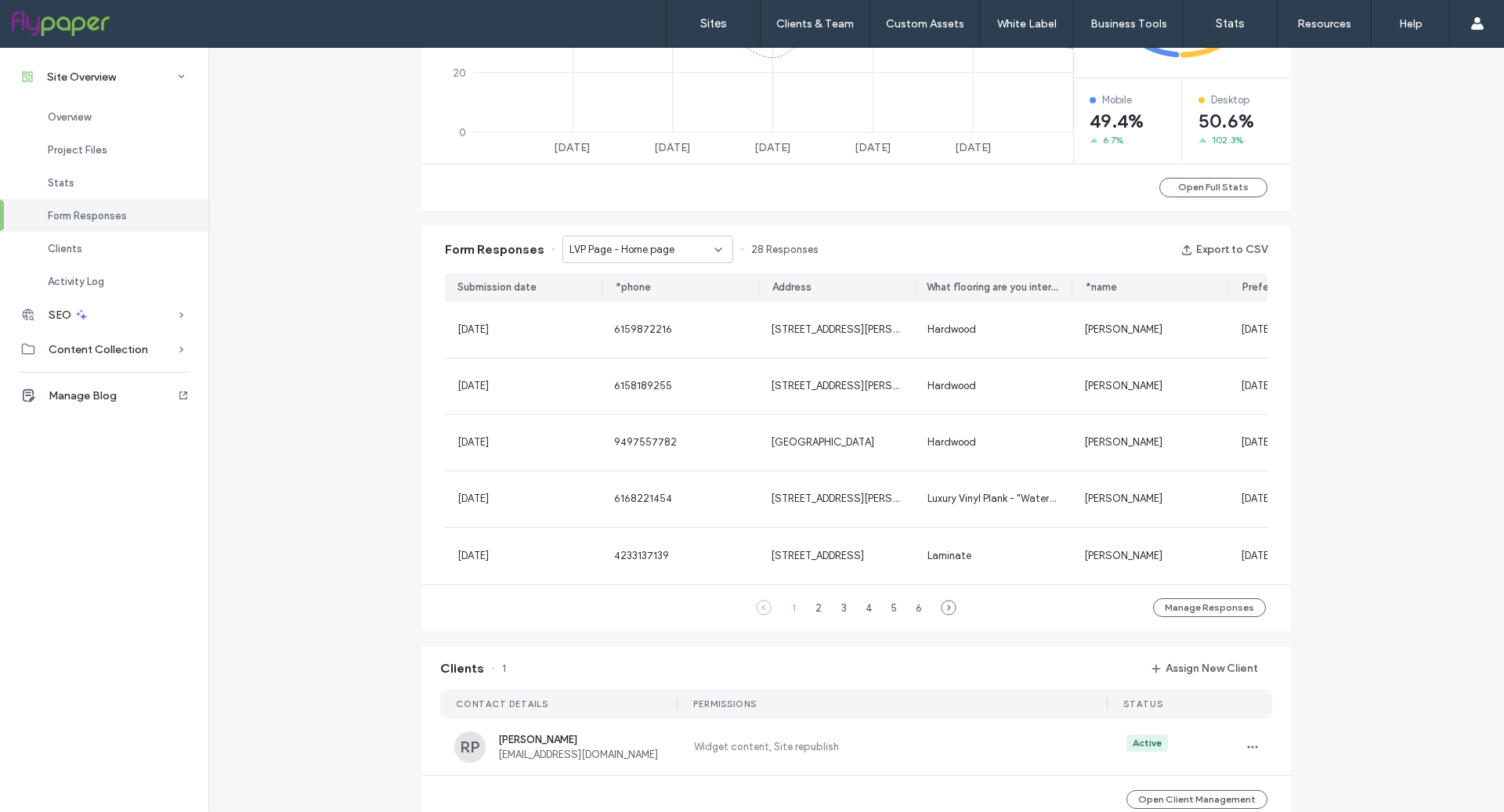
click at [650, 258] on div "LVP Page - Home page" at bounding box center [648, 249] width 171 height 28
click at [629, 407] on span "LVP Page - Luxury Vinyl / Waterproof Hardwood page" at bounding box center [636, 414] width 151 height 16
click at [288, 312] on div "Site Overview [DOMAIN_NAME] Site ID: ad480b12 [URL][DOMAIN_NAME] Published [DAT…" at bounding box center [857, 245] width 1296 height 2076
